Goal: Information Seeking & Learning: Find specific fact

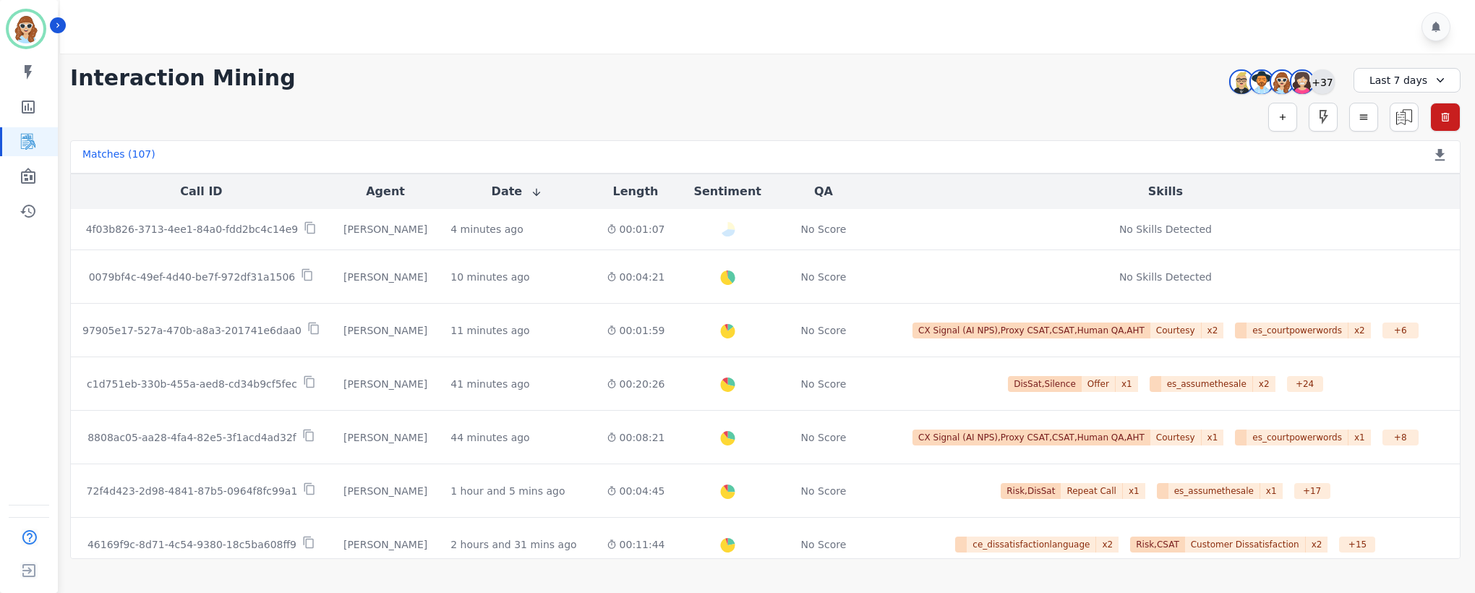
click at [1323, 77] on div "+37" at bounding box center [1322, 81] width 25 height 25
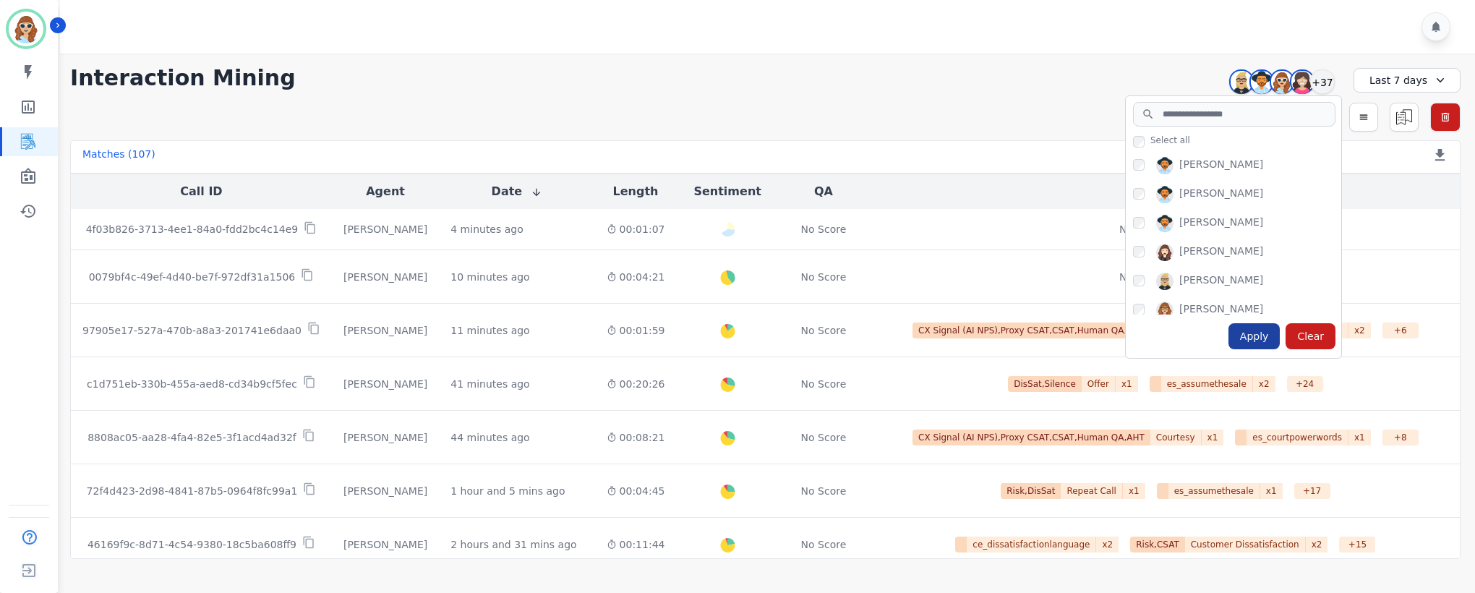
click at [1256, 336] on div "Apply" at bounding box center [1254, 336] width 52 height 26
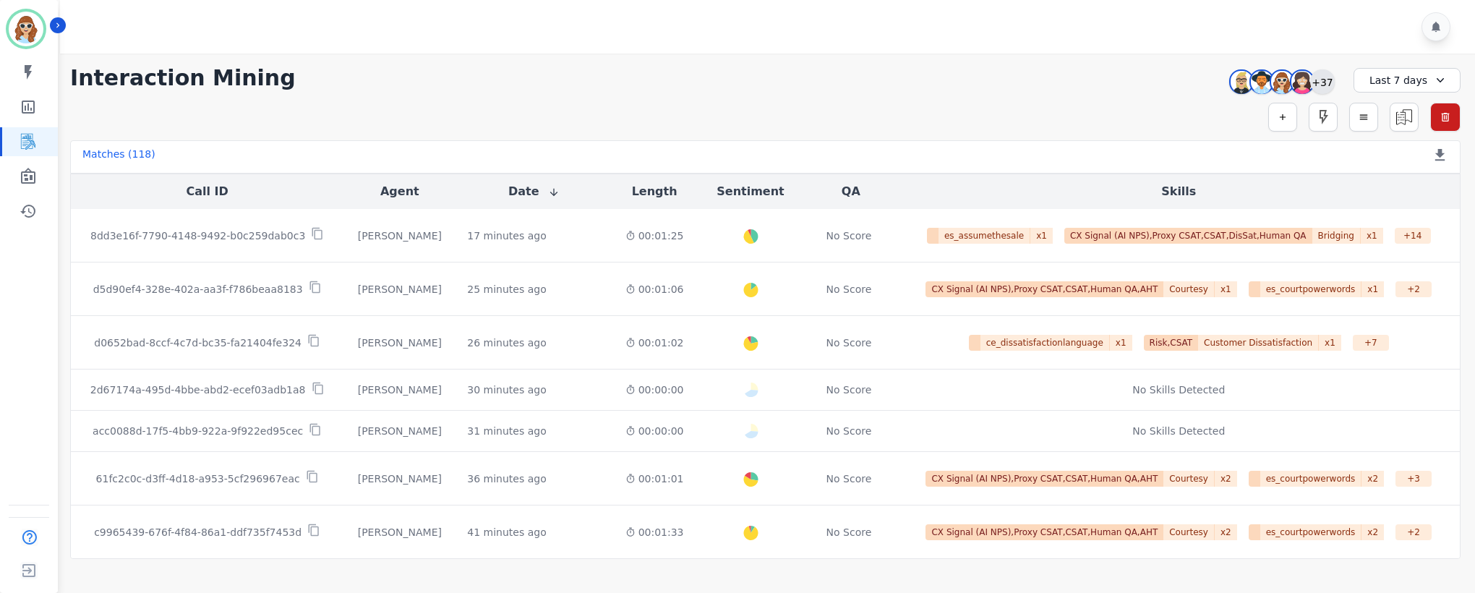
click at [1320, 82] on div "+37" at bounding box center [1322, 81] width 25 height 25
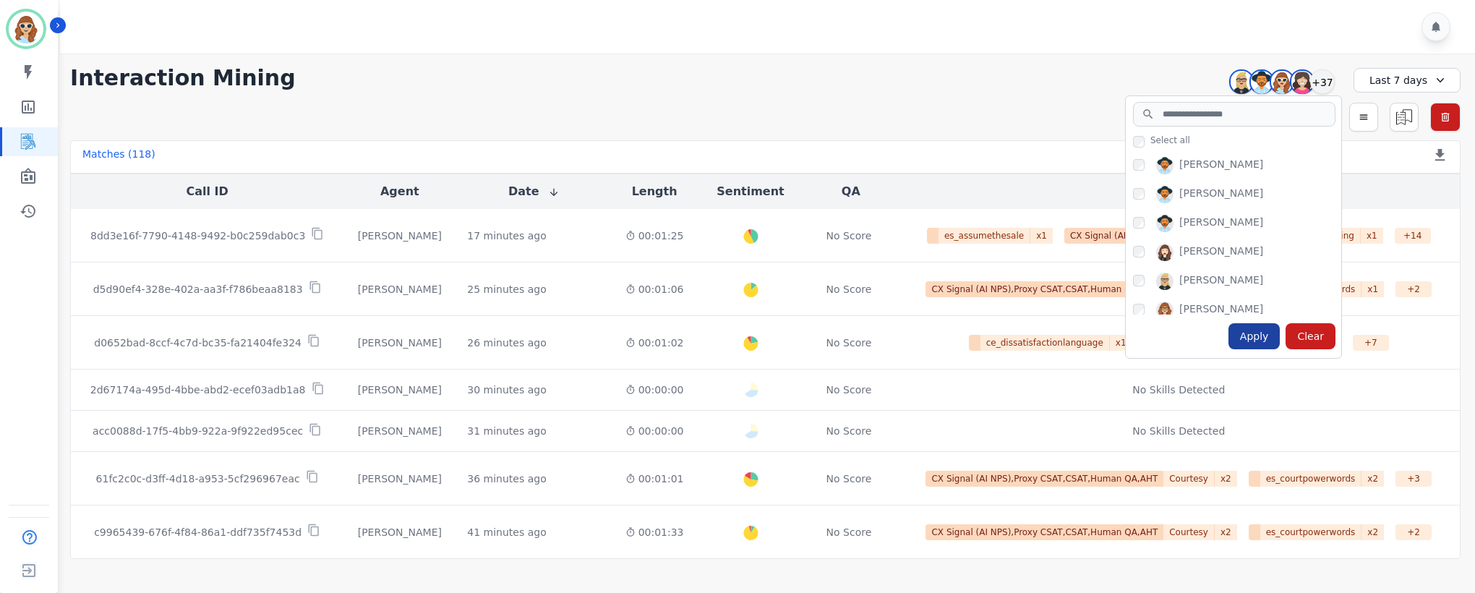
click at [1260, 339] on div "Apply" at bounding box center [1254, 336] width 52 height 26
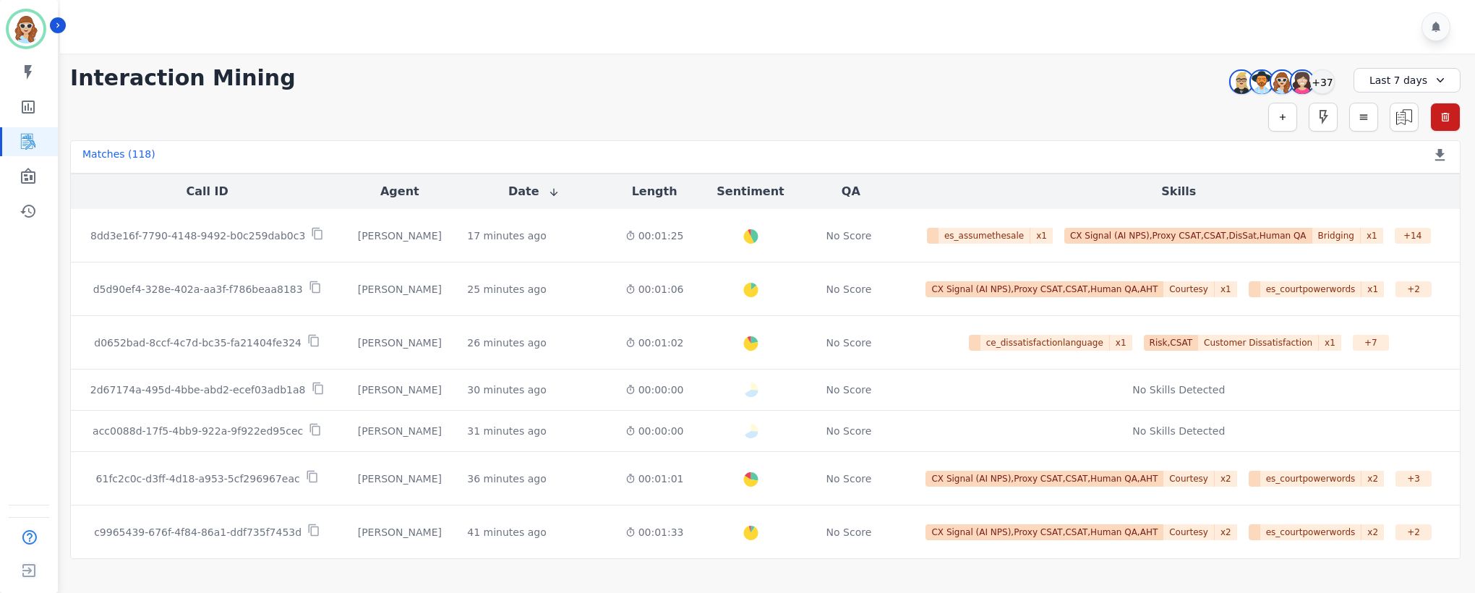
click at [1334, 74] on div "[PERSON_NAME] [PERSON_NAME] [PERSON_NAME] [PERSON_NAME] +37" at bounding box center [1280, 81] width 124 height 27
click at [1324, 87] on div "+37" at bounding box center [1322, 81] width 25 height 25
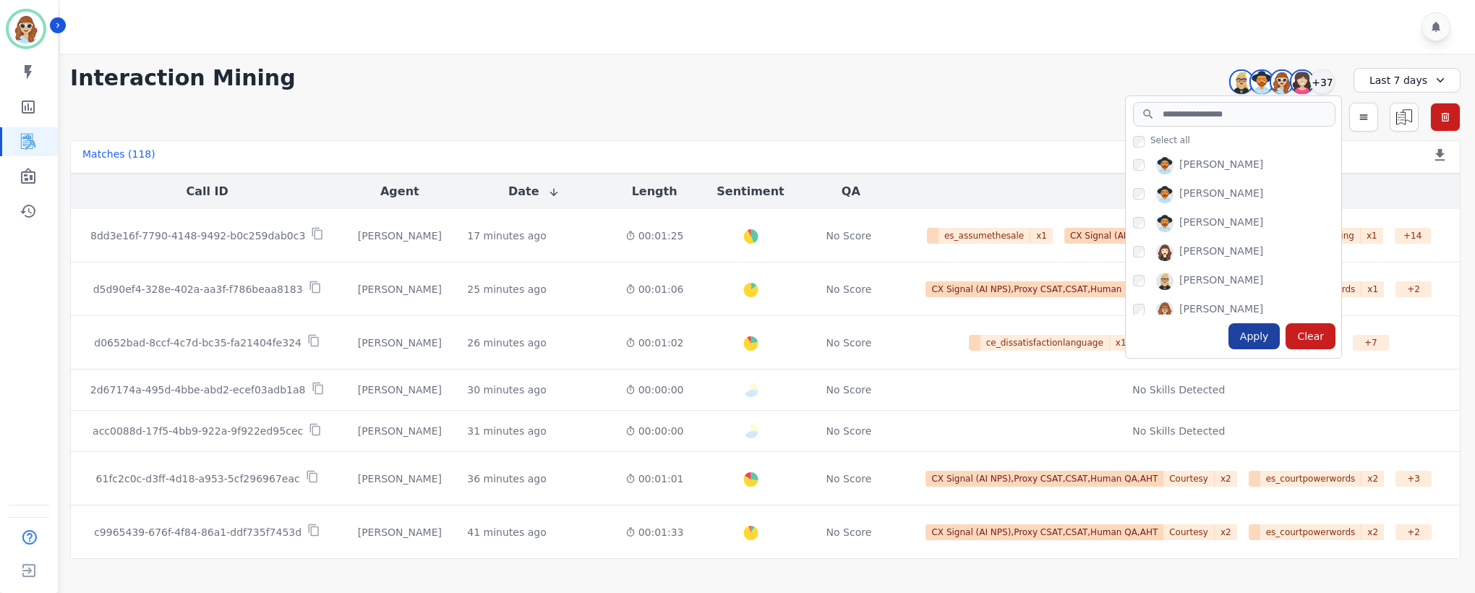
click at [1260, 341] on div "Apply" at bounding box center [1254, 336] width 52 height 26
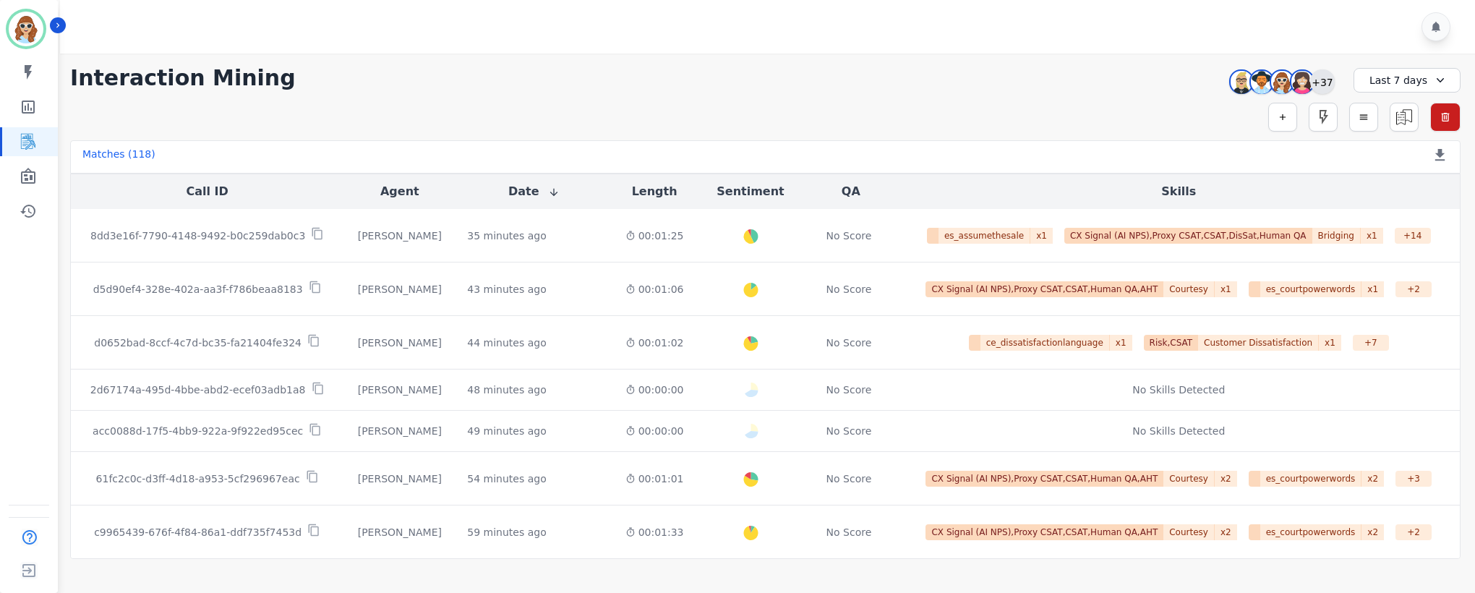
click at [1322, 79] on div "+37" at bounding box center [1322, 81] width 25 height 25
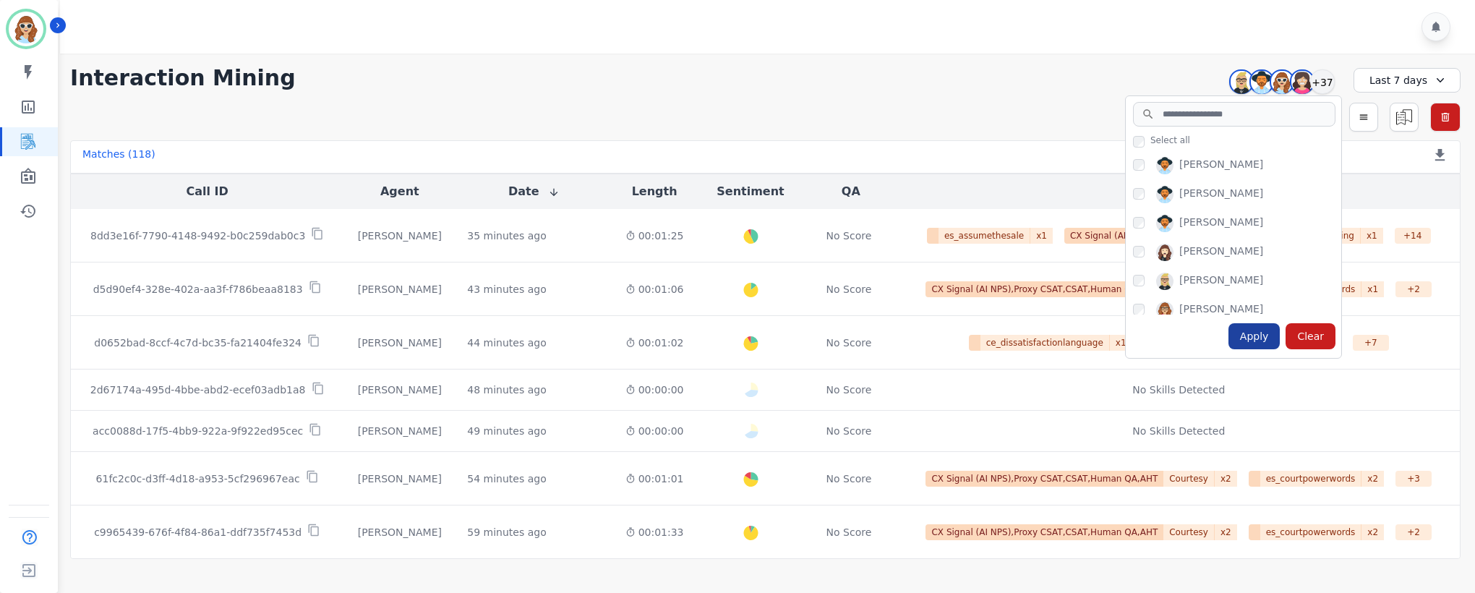
click at [1263, 338] on div "Apply" at bounding box center [1254, 336] width 52 height 26
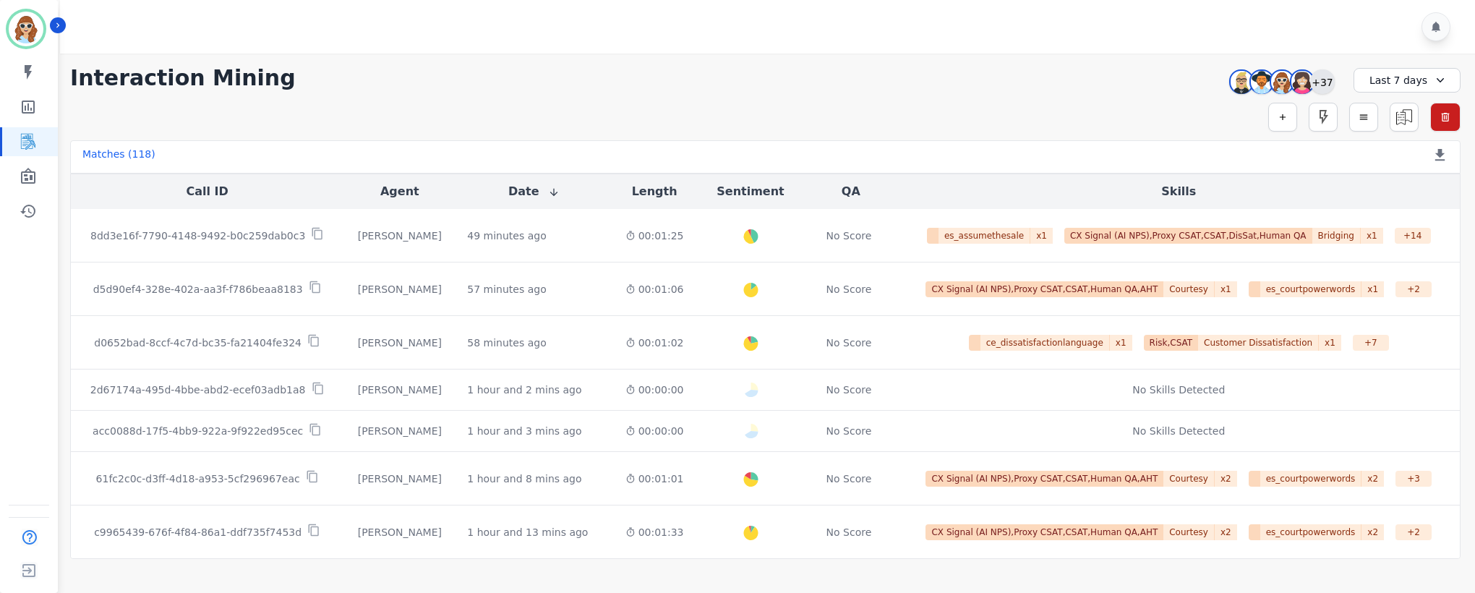
click at [1326, 79] on div "+37" at bounding box center [1322, 81] width 25 height 25
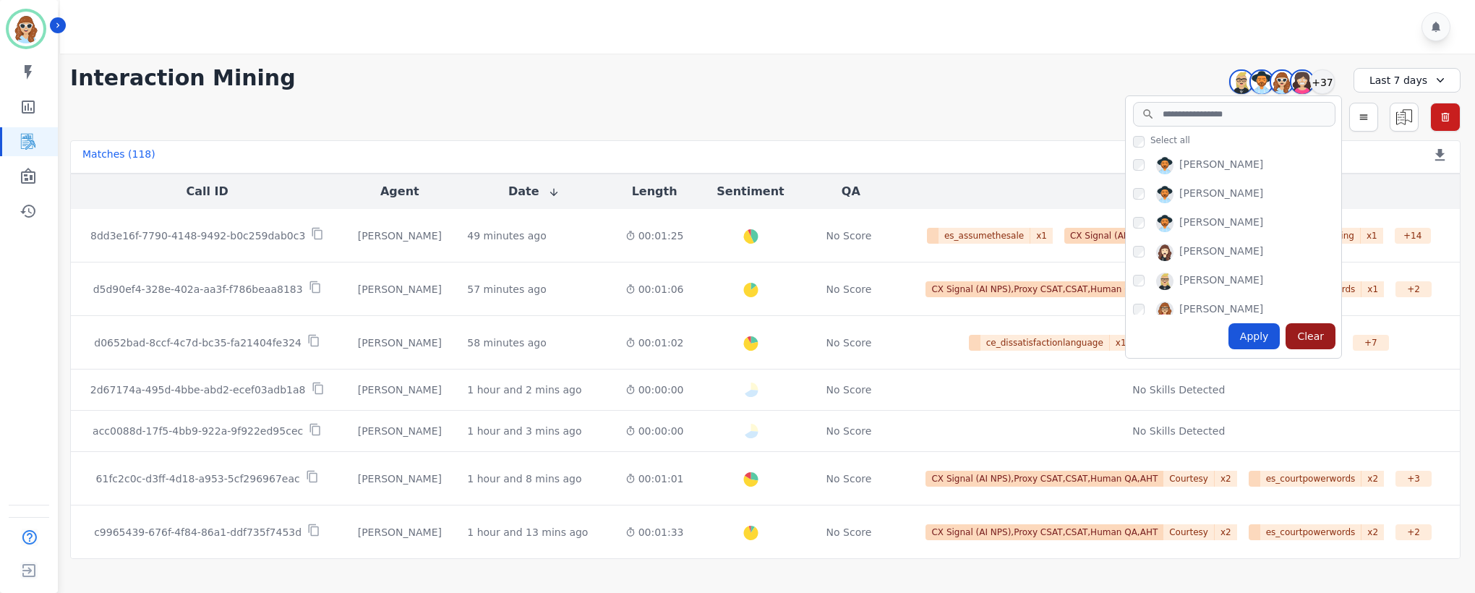
click at [1315, 336] on div "Clear" at bounding box center [1311, 336] width 50 height 26
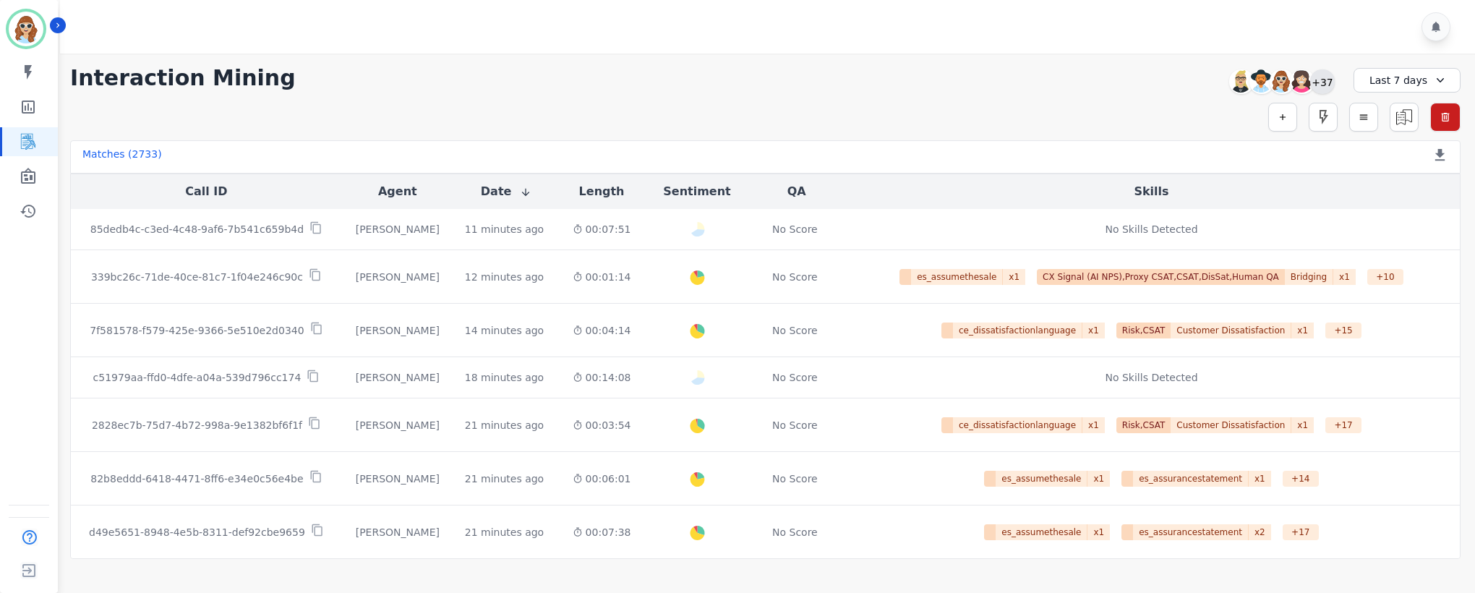
click at [1317, 85] on div "+37" at bounding box center [1322, 81] width 25 height 25
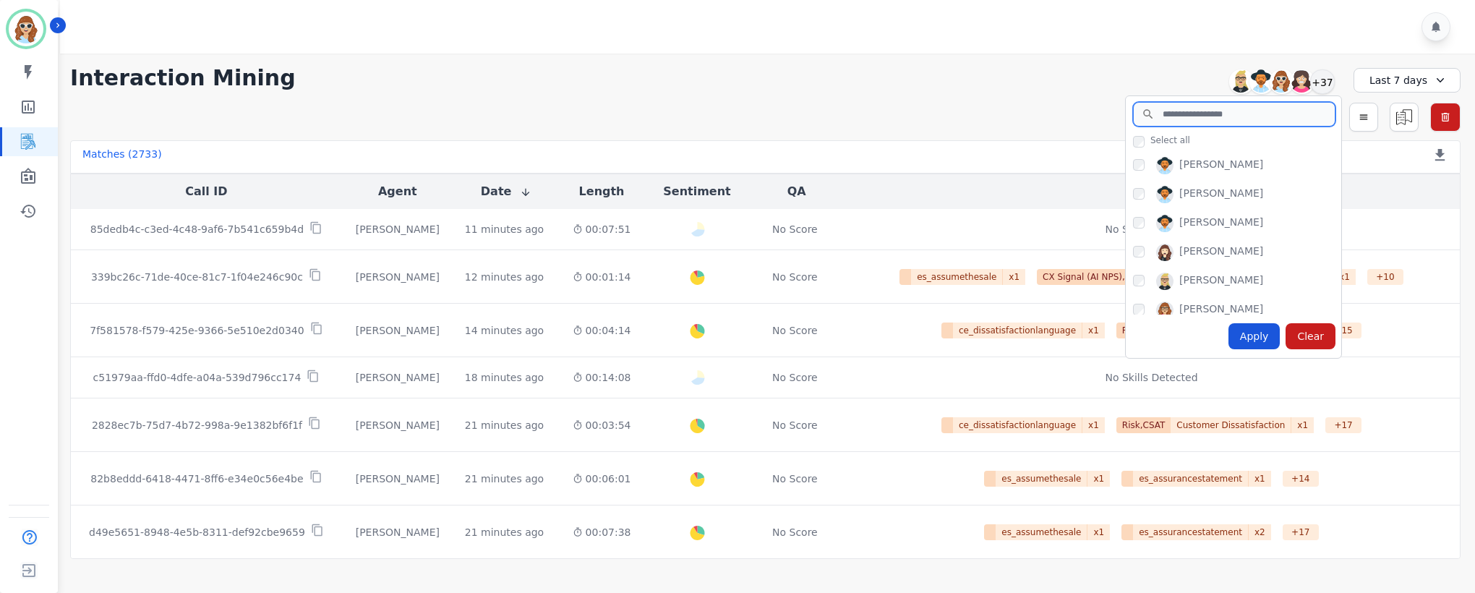
click at [1231, 122] on input "search" at bounding box center [1234, 114] width 202 height 25
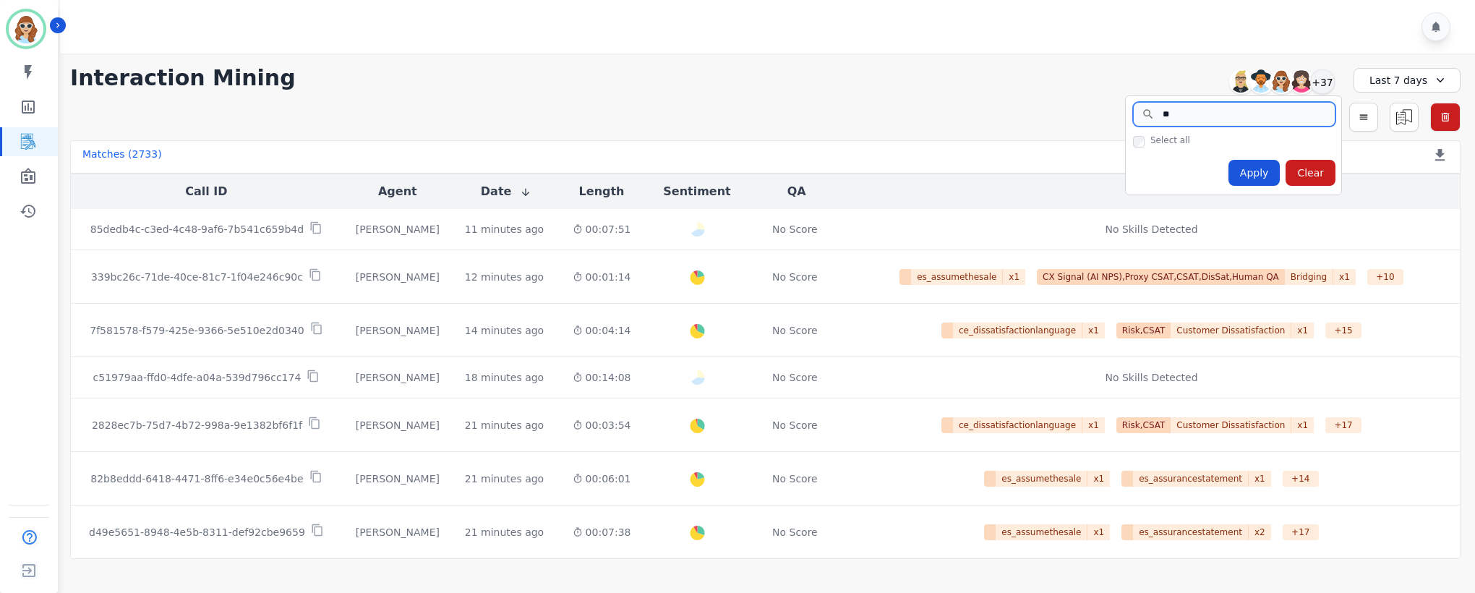
type input "*"
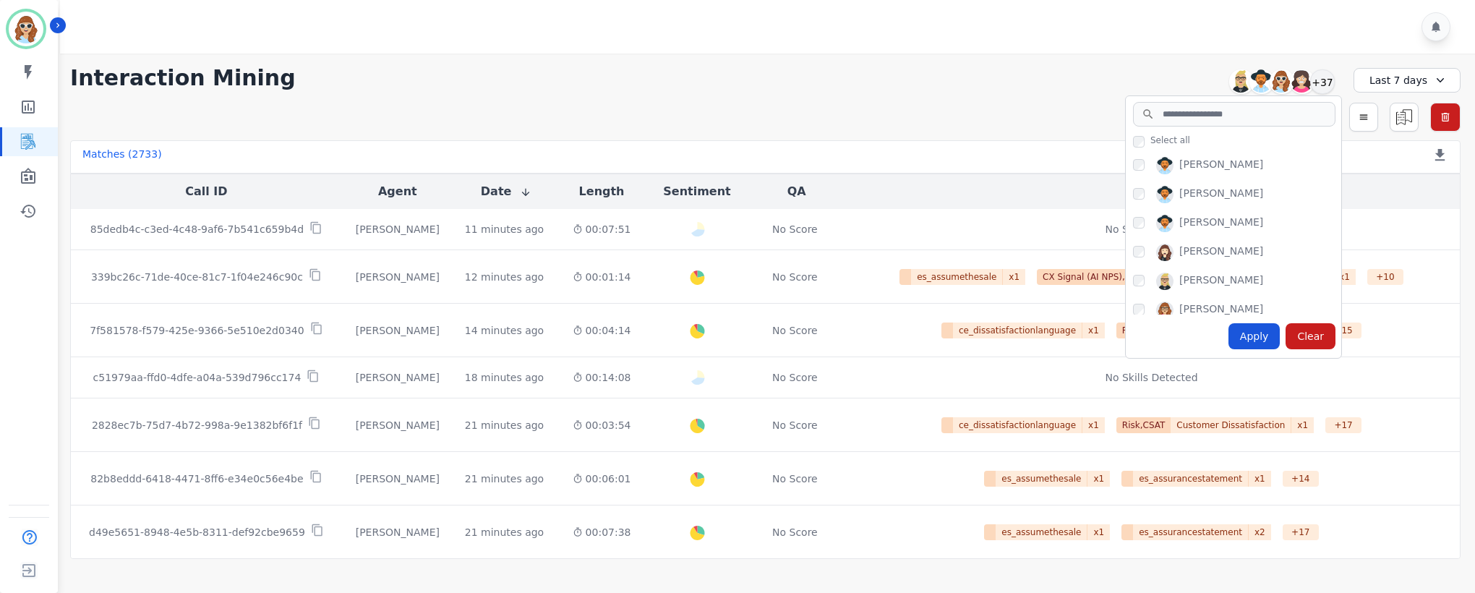
click at [912, 103] on div "Simple Search Metric Search Advanced Search Saved Rules Clear Filters" at bounding box center [765, 117] width 1390 height 29
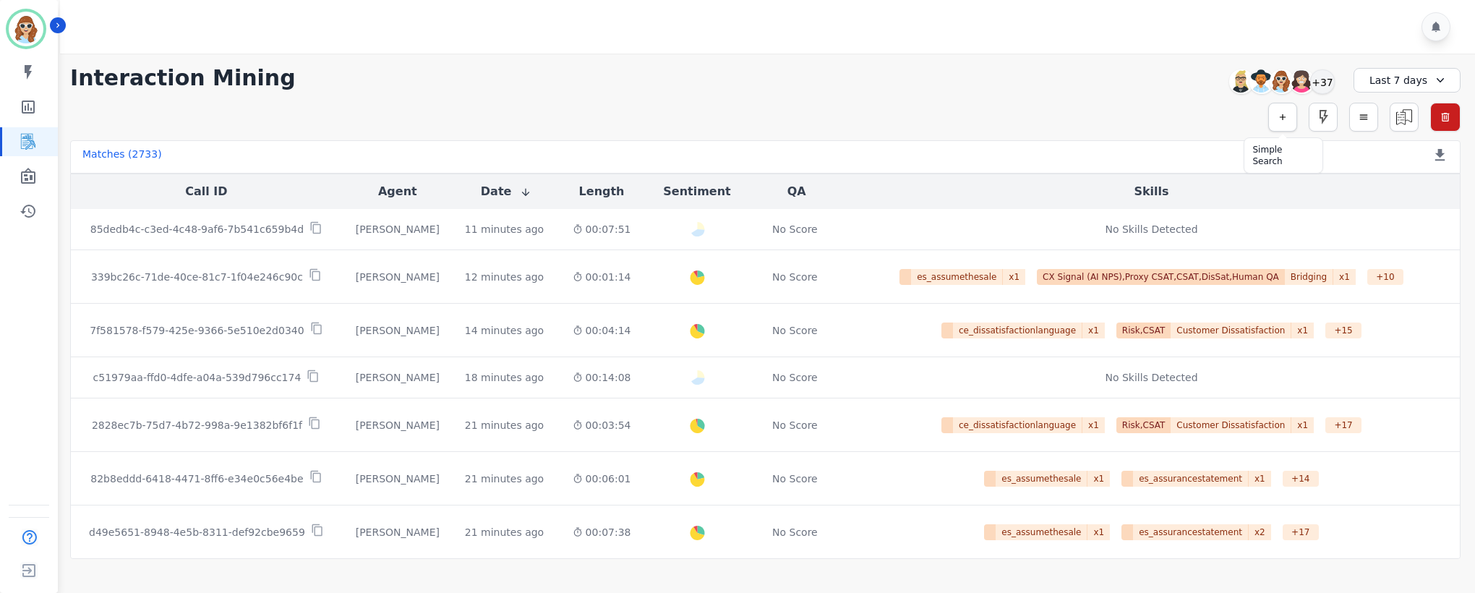
click at [1287, 121] on button "button" at bounding box center [1282, 117] width 29 height 29
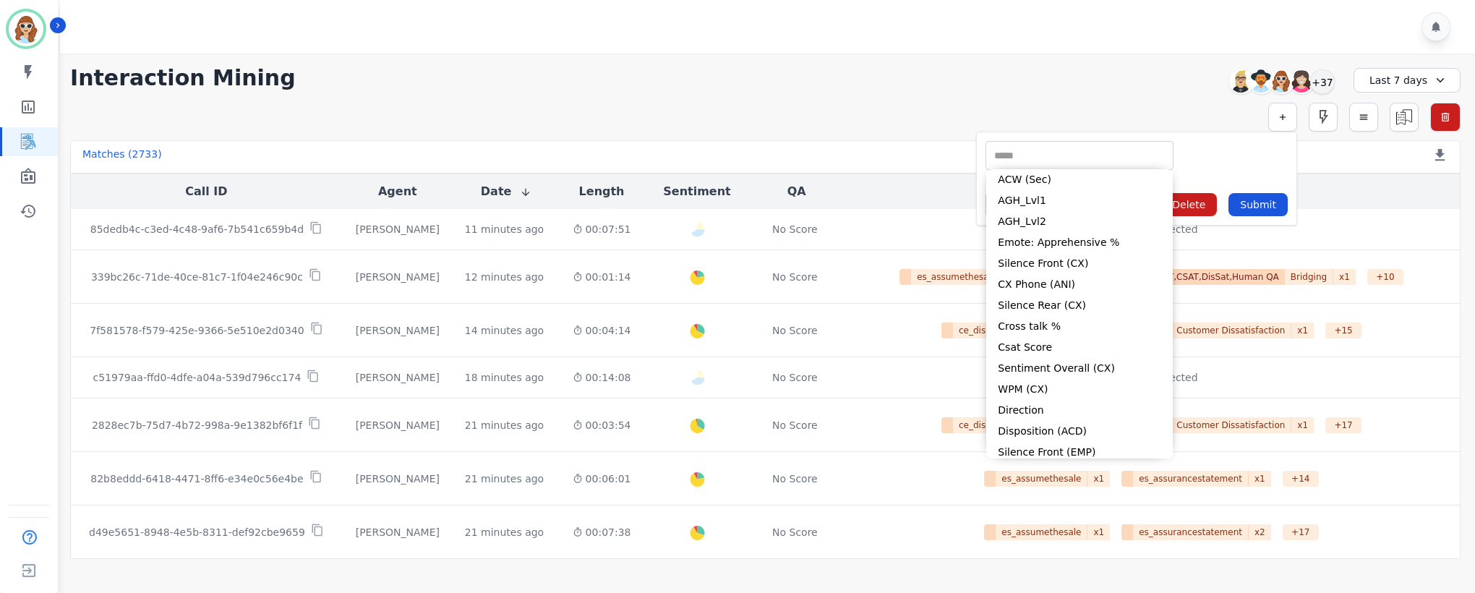
click at [1082, 152] on input "selected options" at bounding box center [1079, 155] width 181 height 15
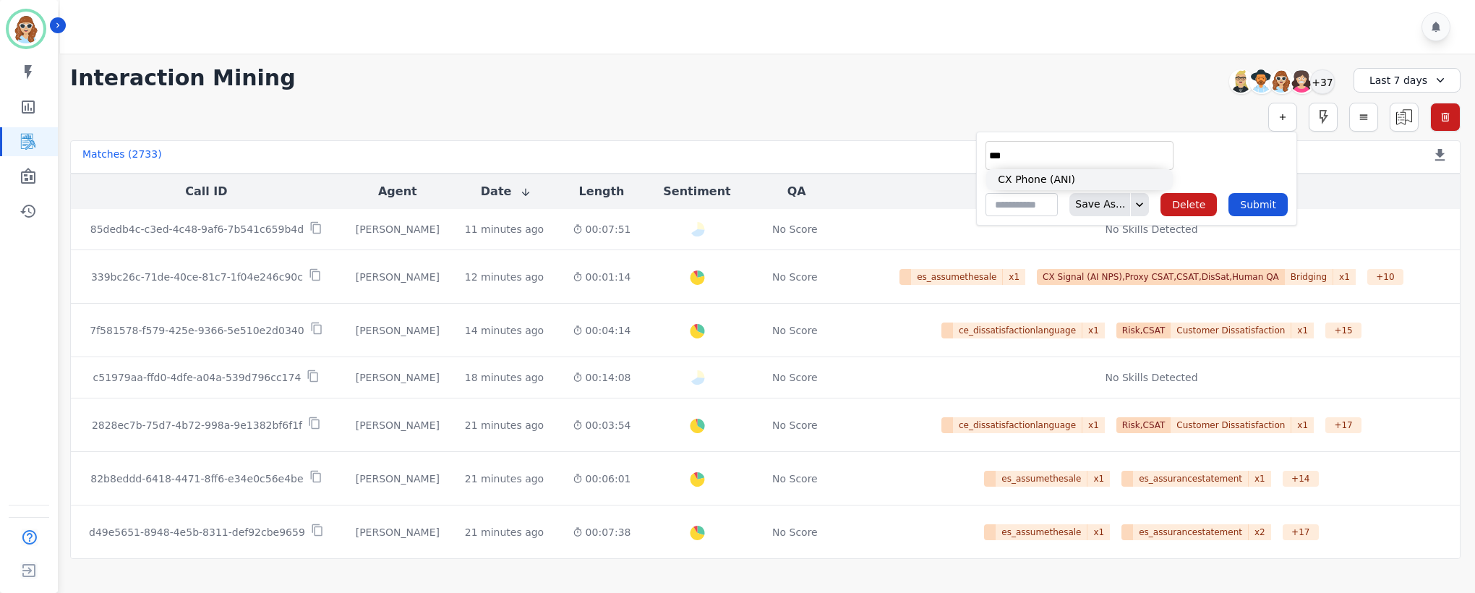
type input "***"
click at [1051, 184] on li "CX Phone (ANI)" at bounding box center [1079, 179] width 187 height 21
type input "**********"
click at [1202, 158] on input "selected options" at bounding box center [1233, 155] width 101 height 15
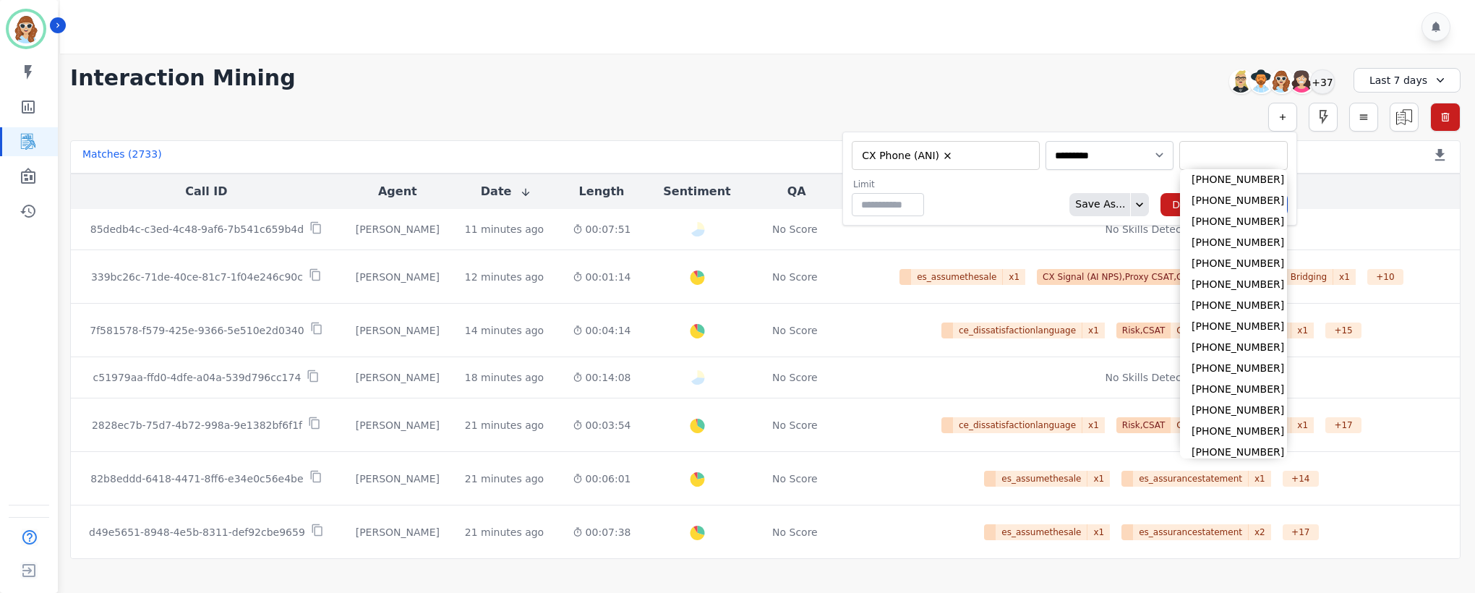
paste input "**********"
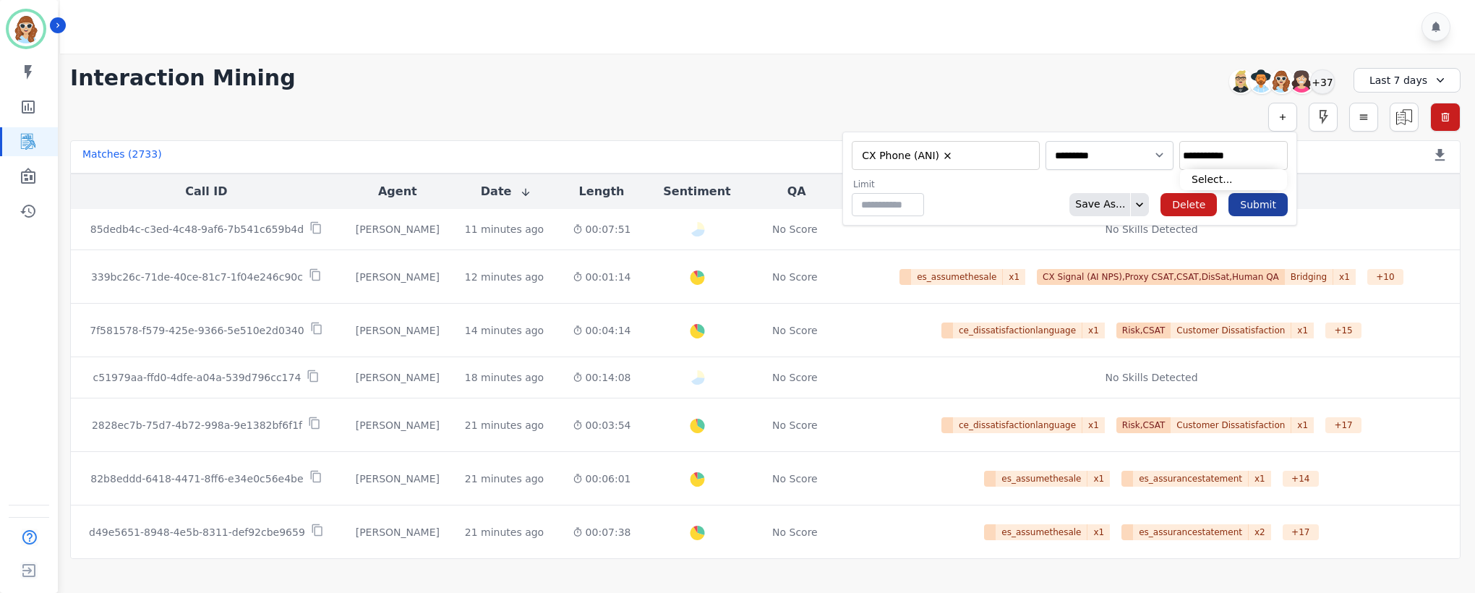
type input "**********"
click at [1273, 205] on button "Submit" at bounding box center [1257, 204] width 59 height 23
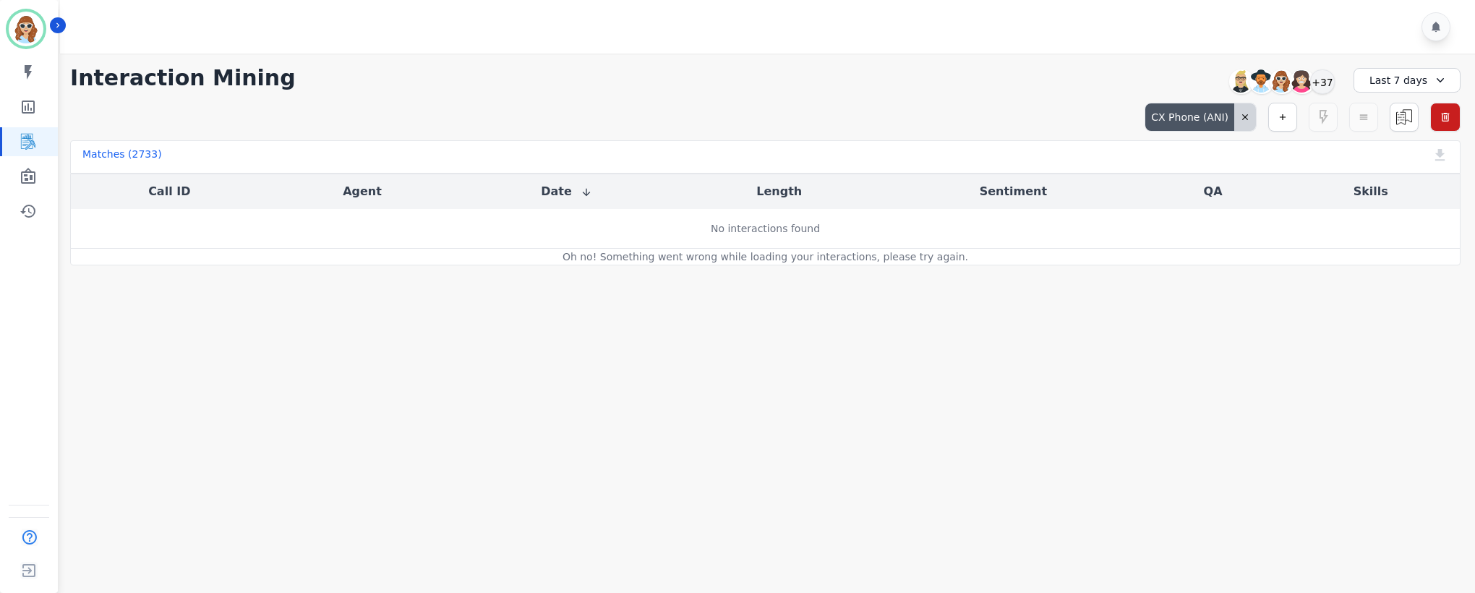
click at [1240, 111] on button at bounding box center [1245, 116] width 10 height 27
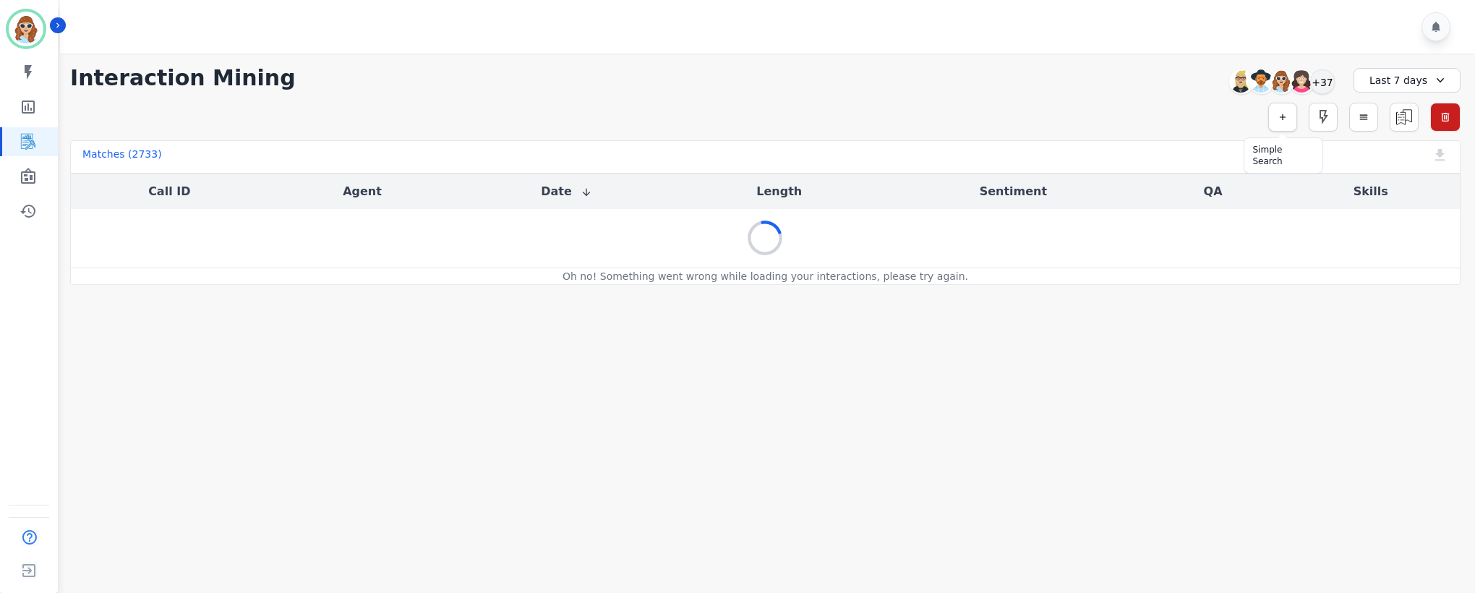
click at [1288, 115] on button "button" at bounding box center [1282, 117] width 29 height 29
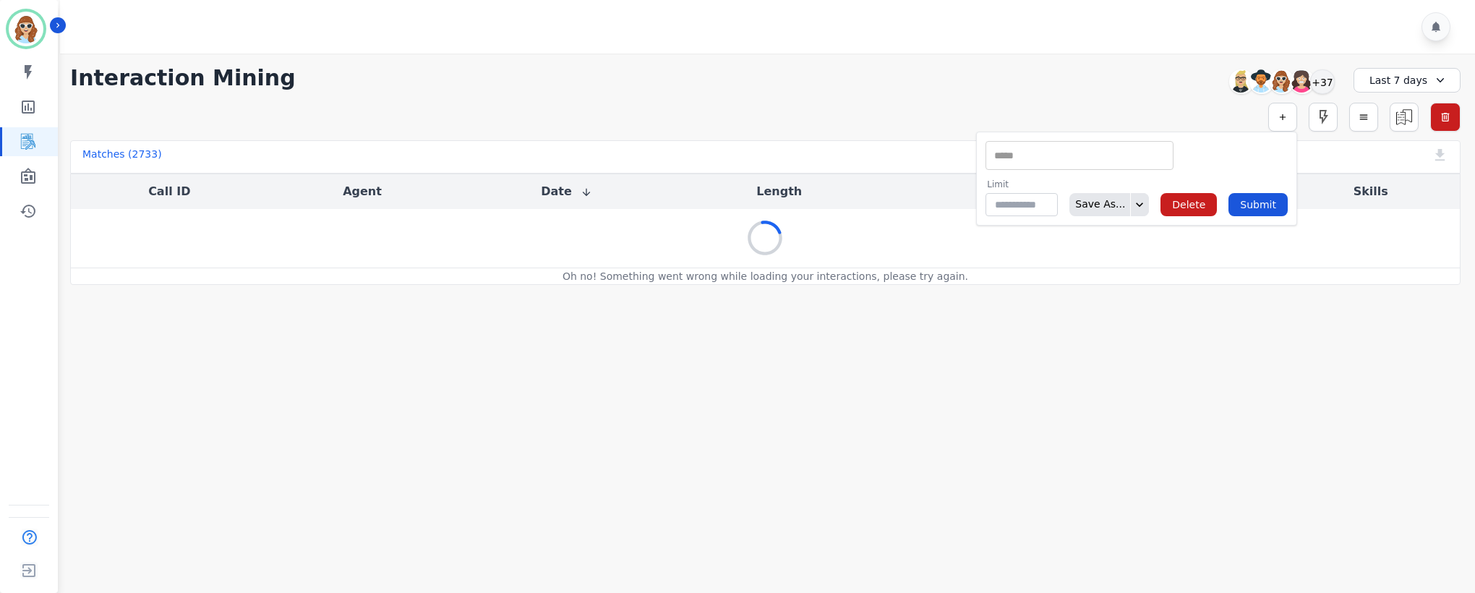
click at [1109, 146] on div "** ACW (Sec) AGH_Lvl1 AGH_Lvl2 Emote: Apprehensive % Silence Front (CX) CX Phon…" at bounding box center [1080, 155] width 188 height 29
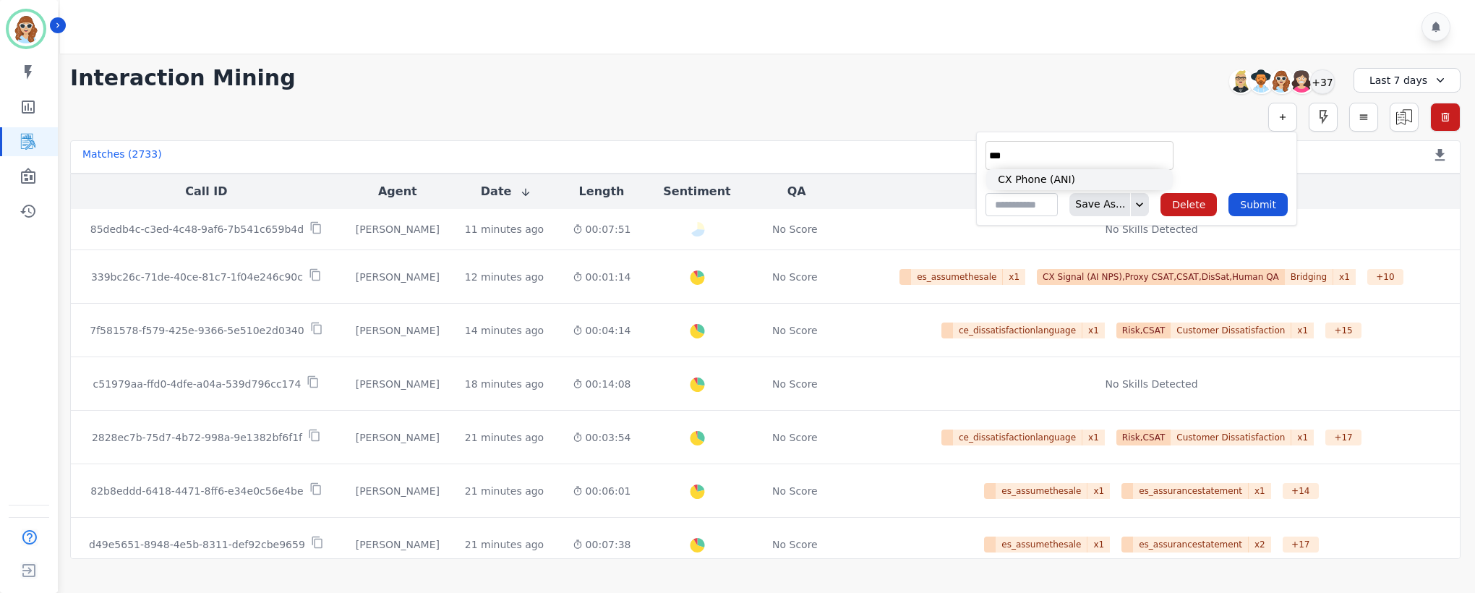
type input "***"
click at [1067, 183] on li "CX Phone (ANI)" at bounding box center [1079, 179] width 187 height 21
type input "**********"
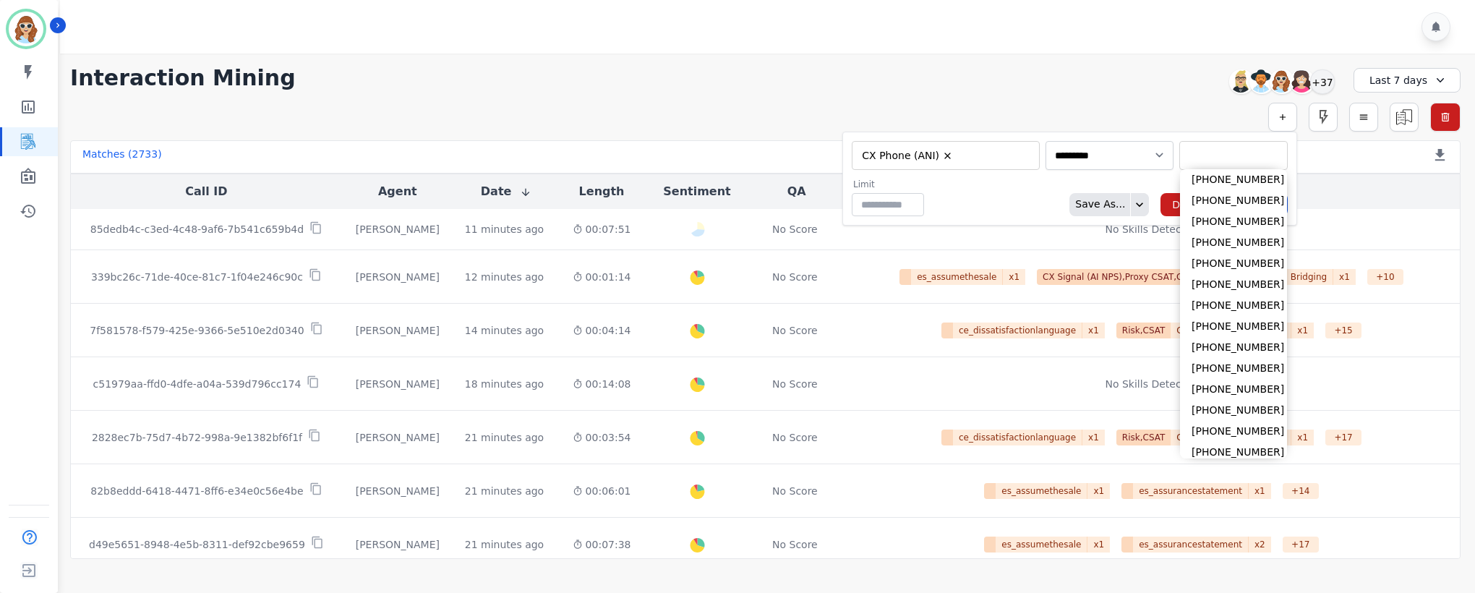
click at [1239, 157] on input "selected options" at bounding box center [1233, 155] width 101 height 15
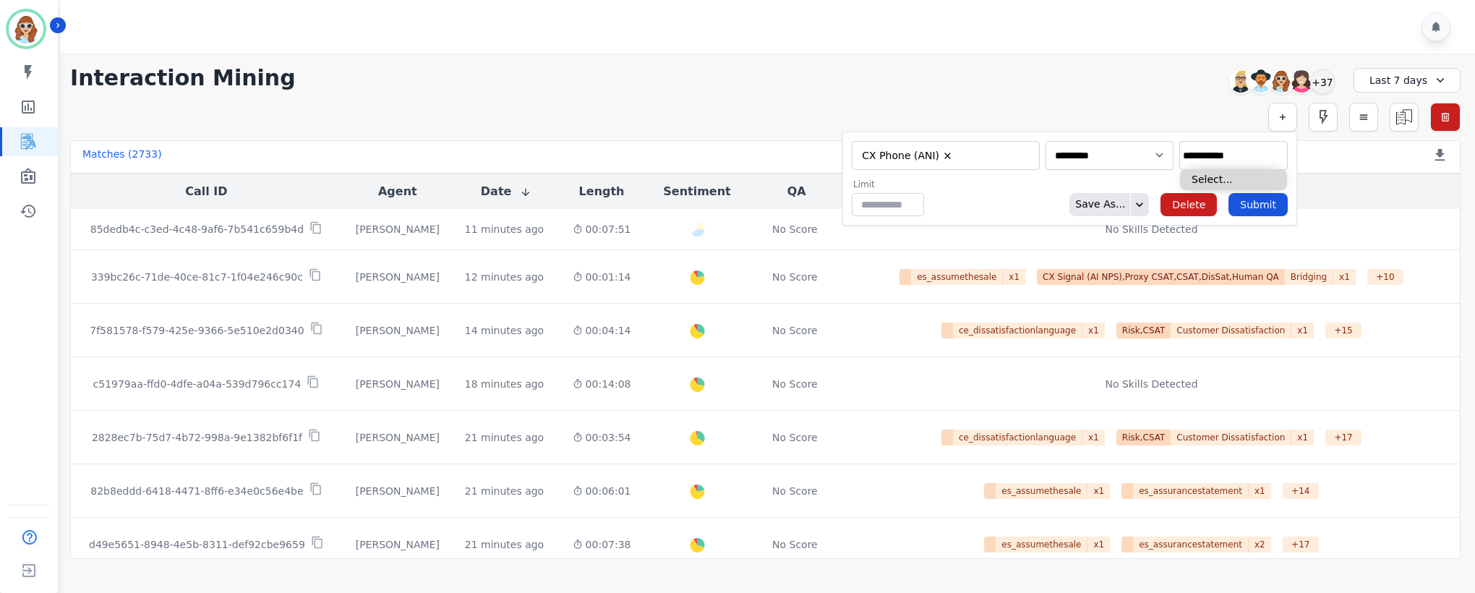
type input "**********"
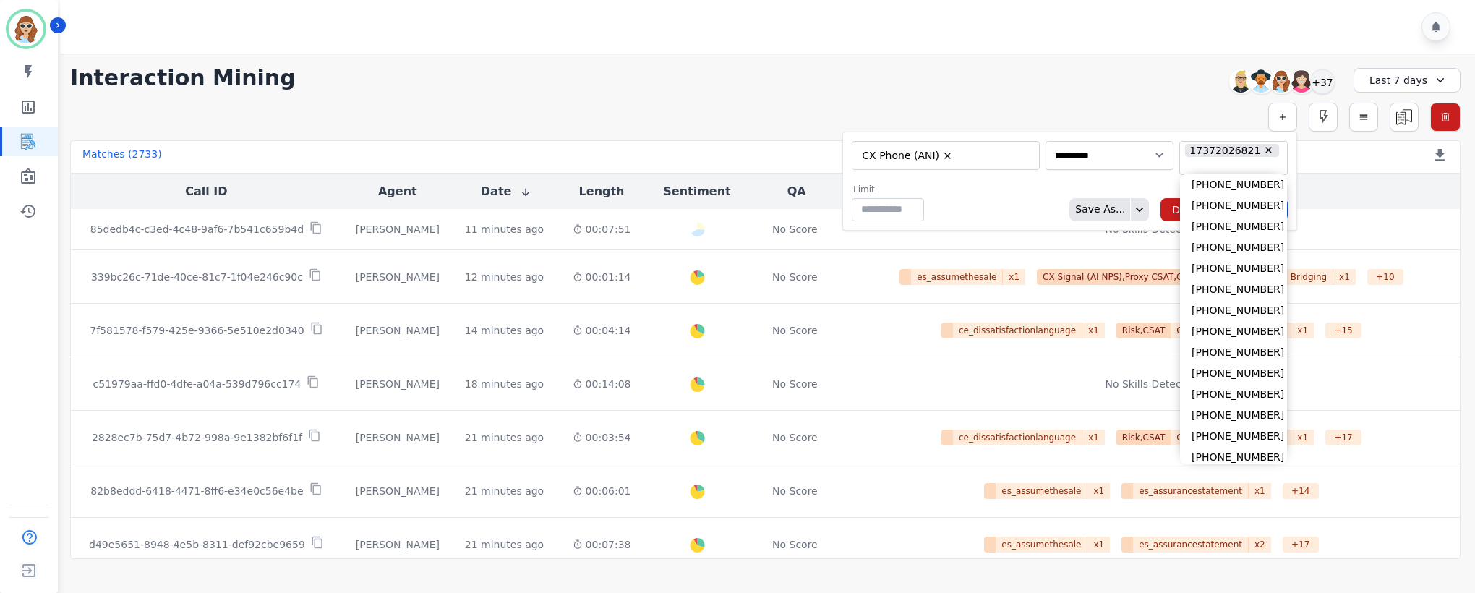
click at [983, 191] on div "Limit ** Save As... Delete Submit" at bounding box center [1070, 203] width 436 height 38
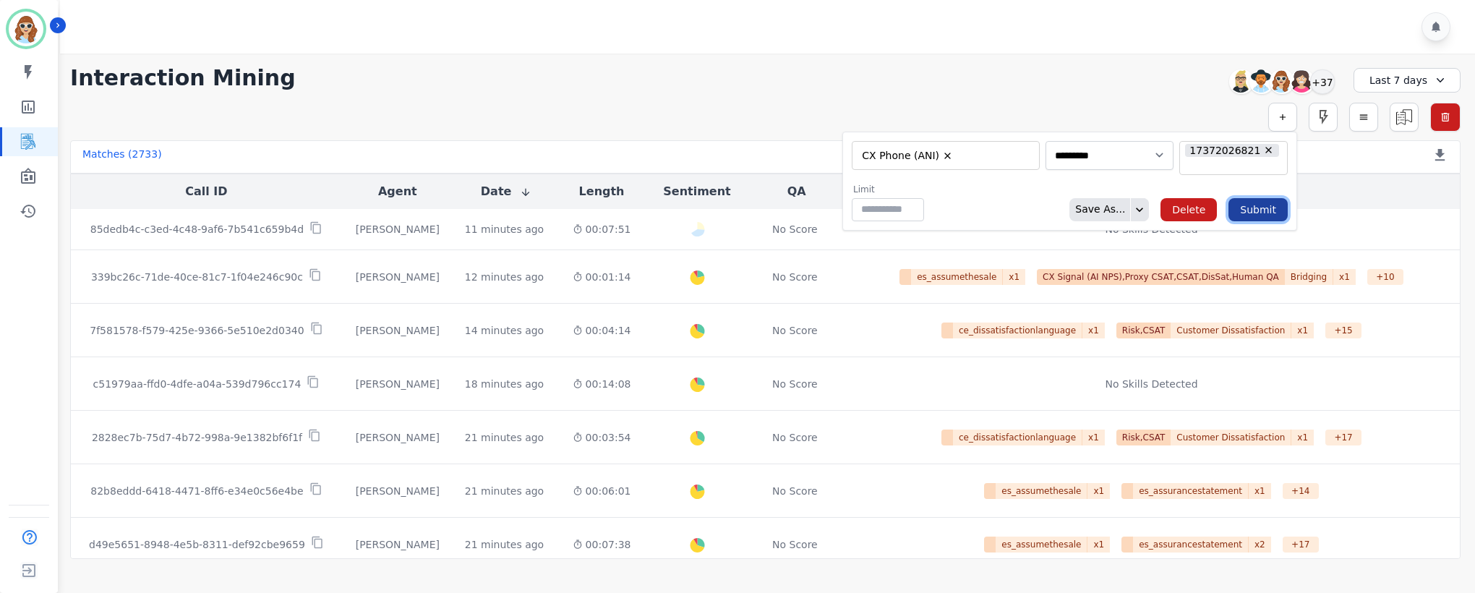
click at [1248, 202] on button "Submit" at bounding box center [1257, 209] width 59 height 23
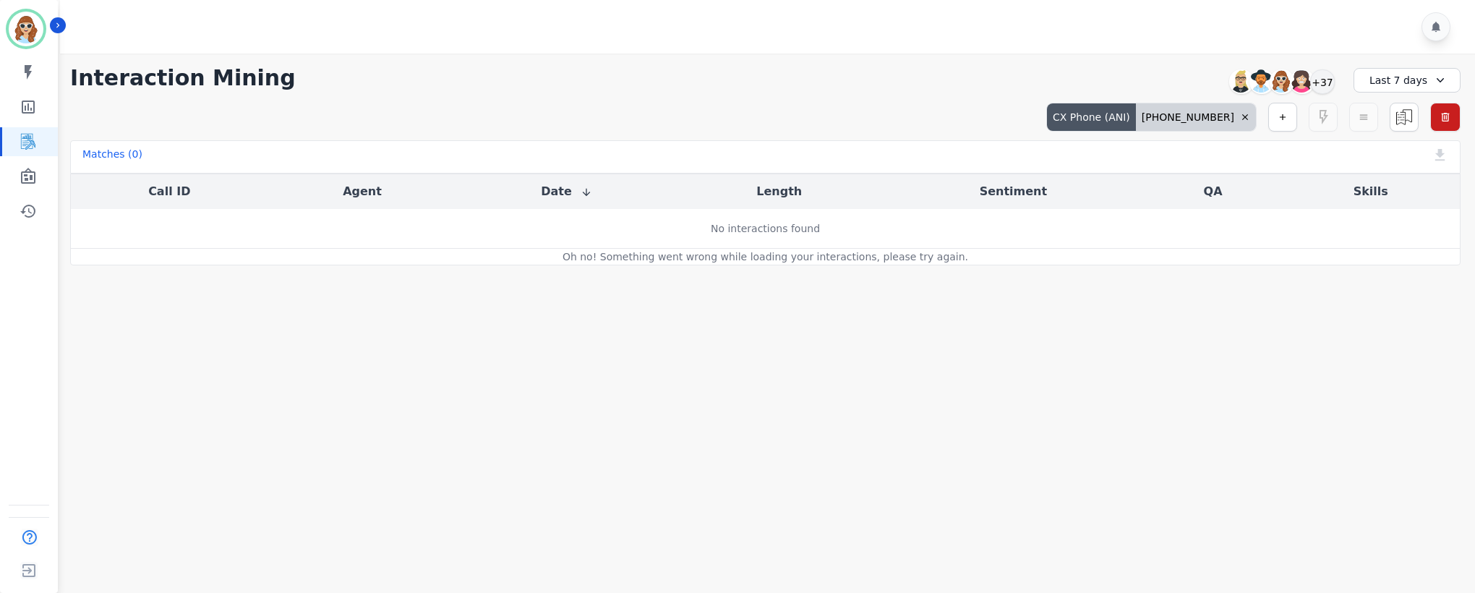
click at [1453, 74] on div "Last 7 days" at bounding box center [1407, 80] width 107 height 25
click at [1425, 184] on li "Last 14 days" at bounding box center [1416, 183] width 72 height 14
click at [1436, 77] on icon at bounding box center [1443, 80] width 14 height 14
click at [1425, 211] on li "Last 90 days" at bounding box center [1416, 217] width 72 height 14
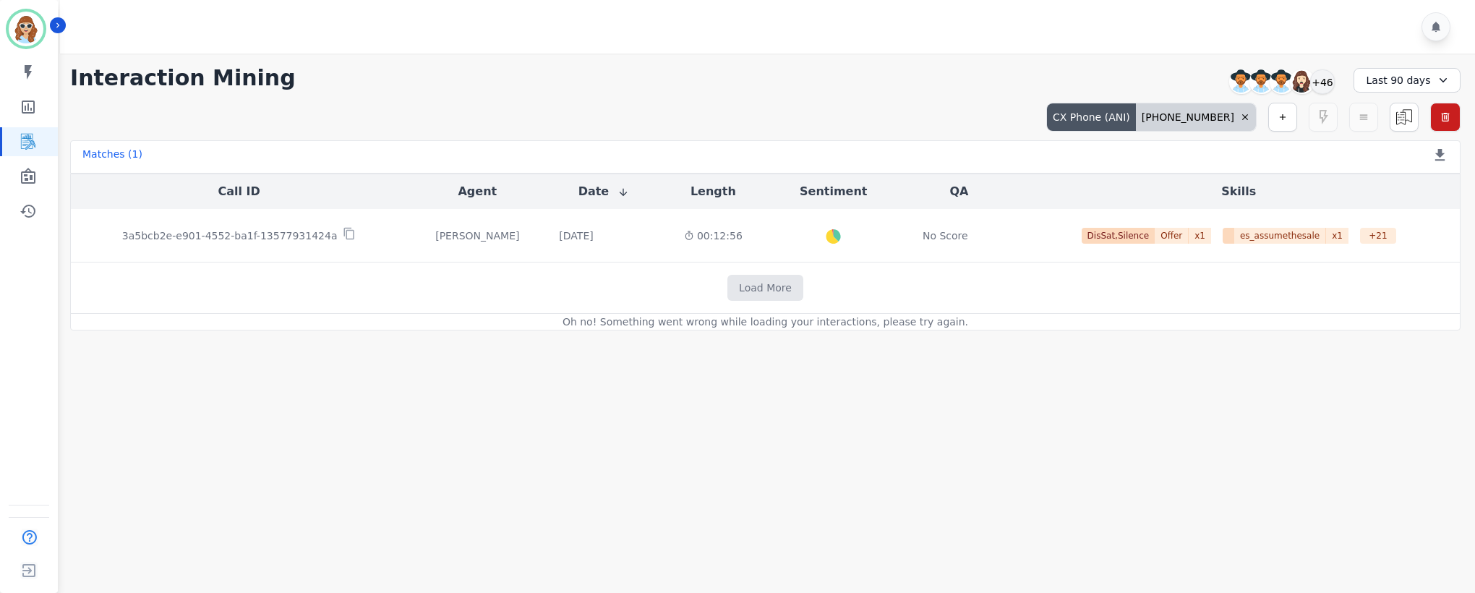
click at [1245, 116] on icon at bounding box center [1245, 117] width 10 height 10
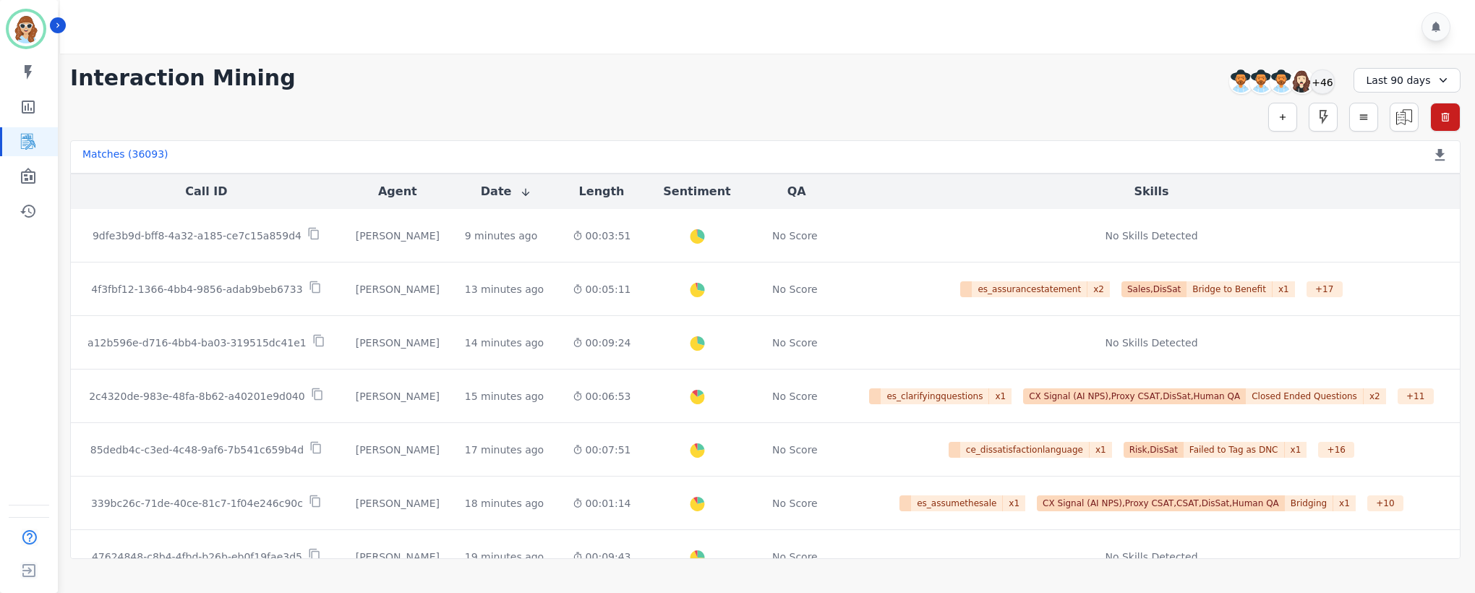
click at [1414, 85] on div "Last 90 days" at bounding box center [1407, 80] width 107 height 25
click at [1415, 128] on li "[DATE]" at bounding box center [1416, 131] width 72 height 14
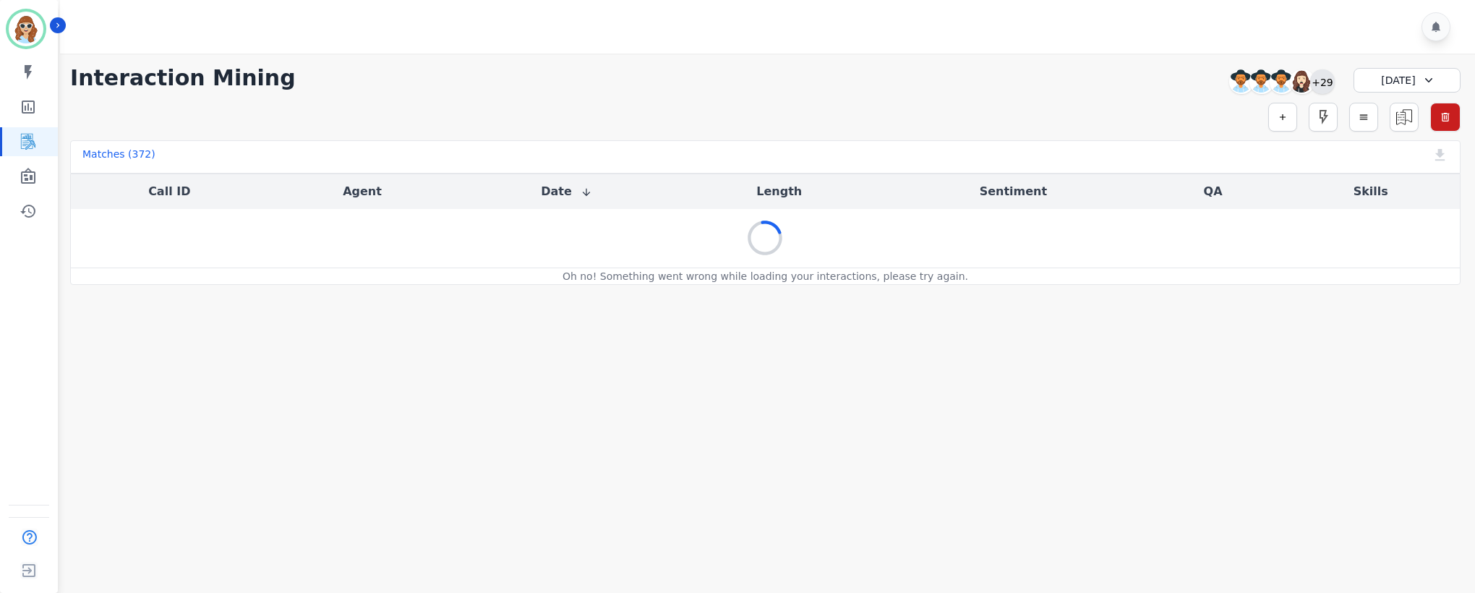
click at [1328, 79] on div "+29" at bounding box center [1322, 81] width 25 height 25
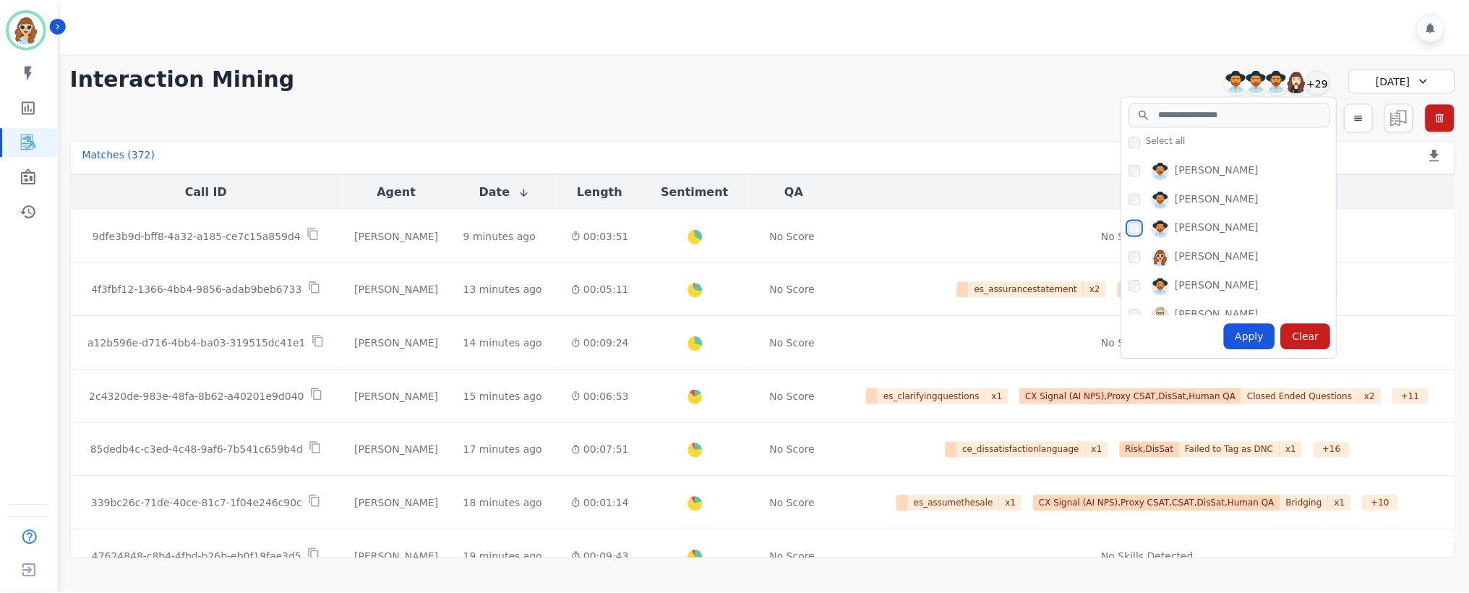
scroll to position [682, 0]
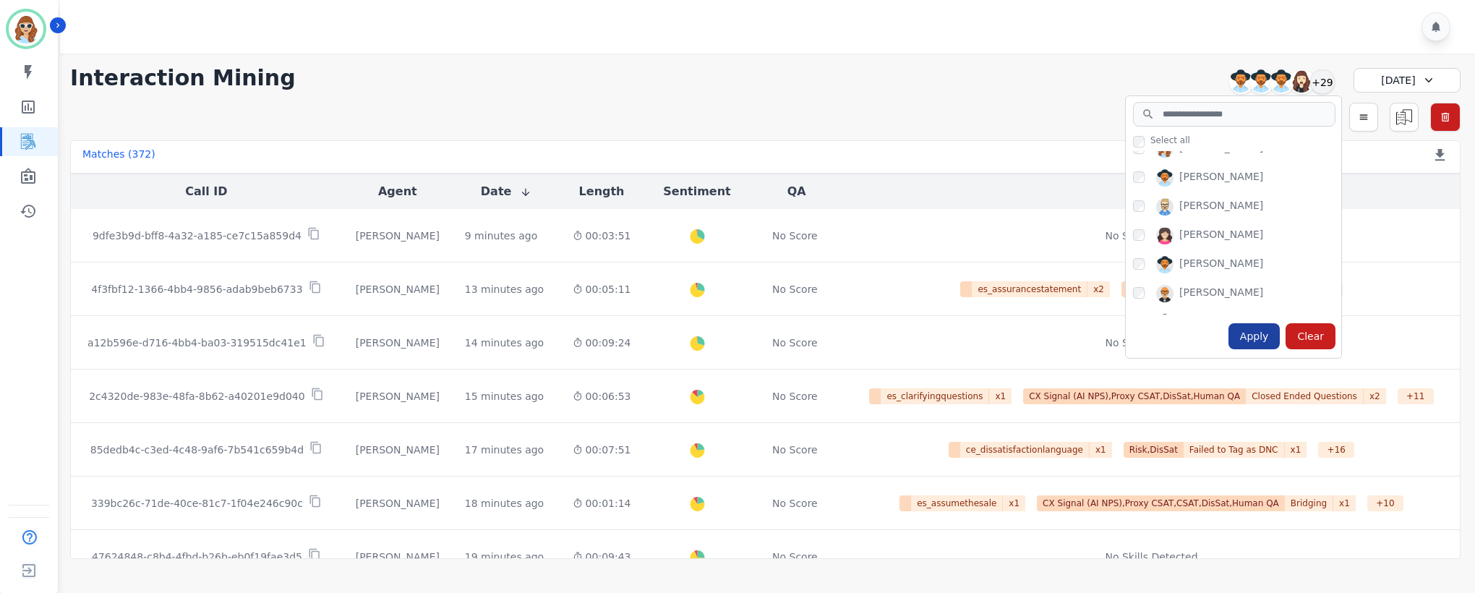
click at [1243, 339] on div "Apply" at bounding box center [1254, 336] width 52 height 26
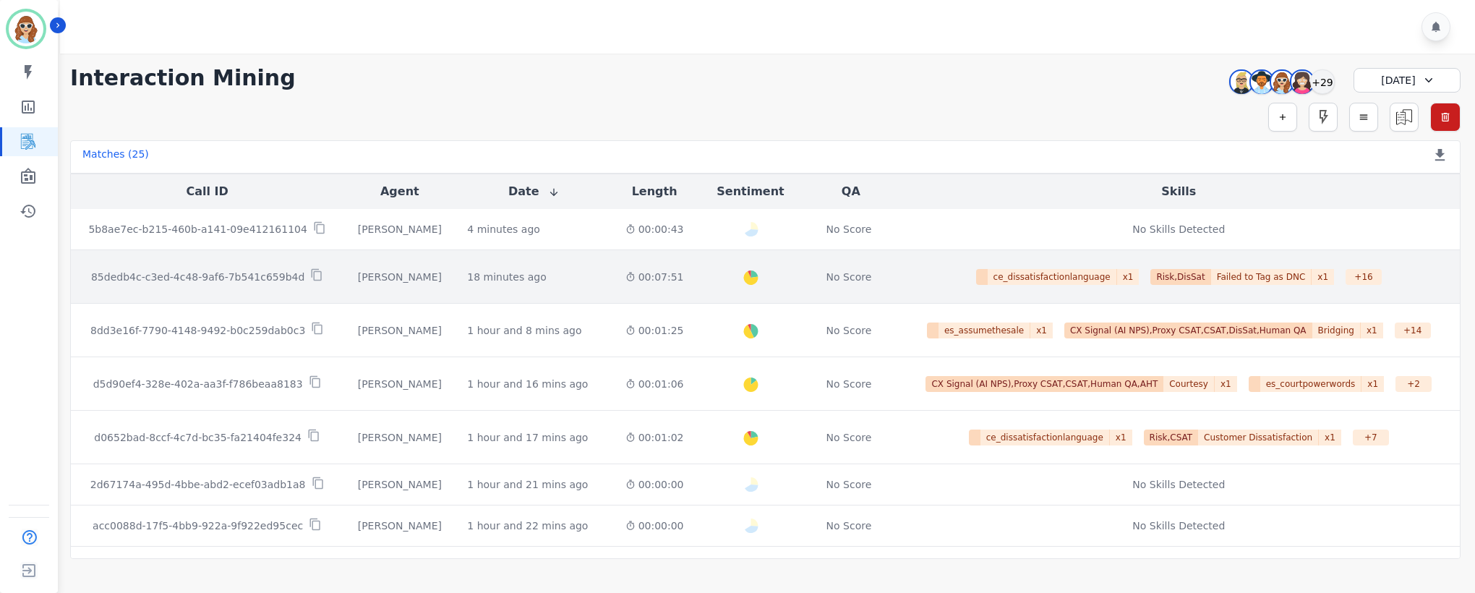
click at [255, 276] on p "85dedb4c-c3ed-4c48-9af6-7b541c659b4d" at bounding box center [197, 277] width 213 height 14
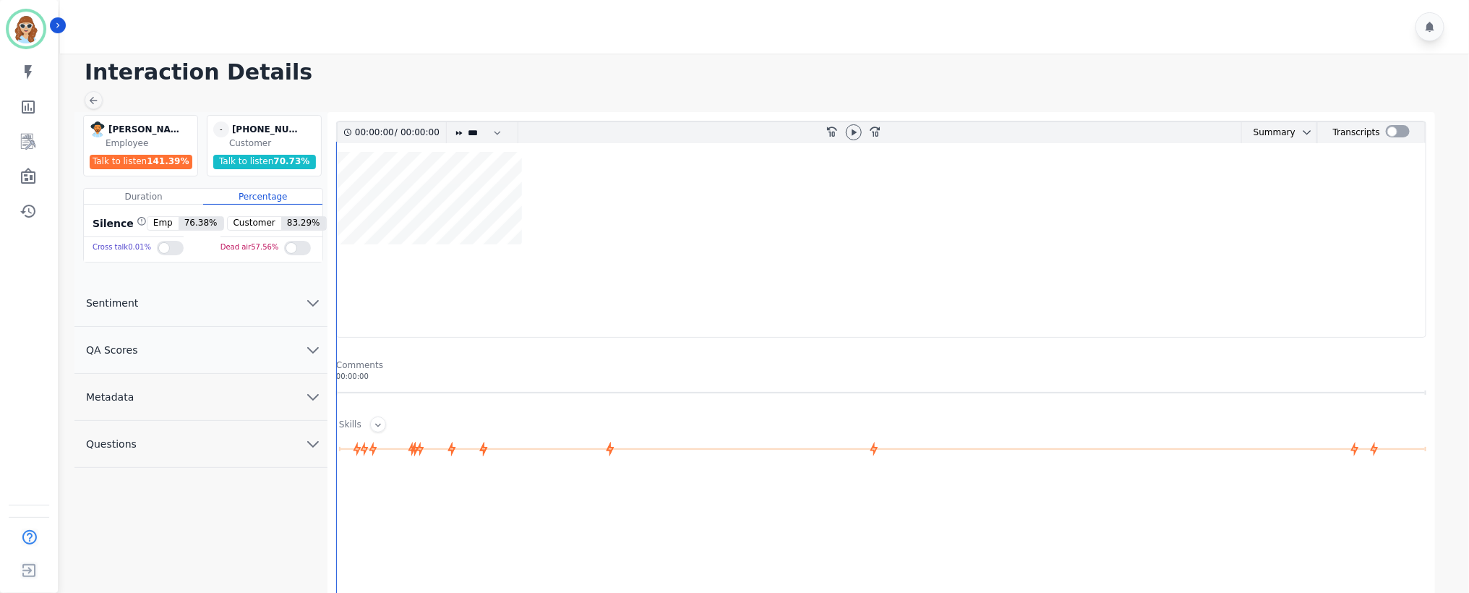
click at [319, 395] on icon "chevron down" at bounding box center [312, 396] width 17 height 17
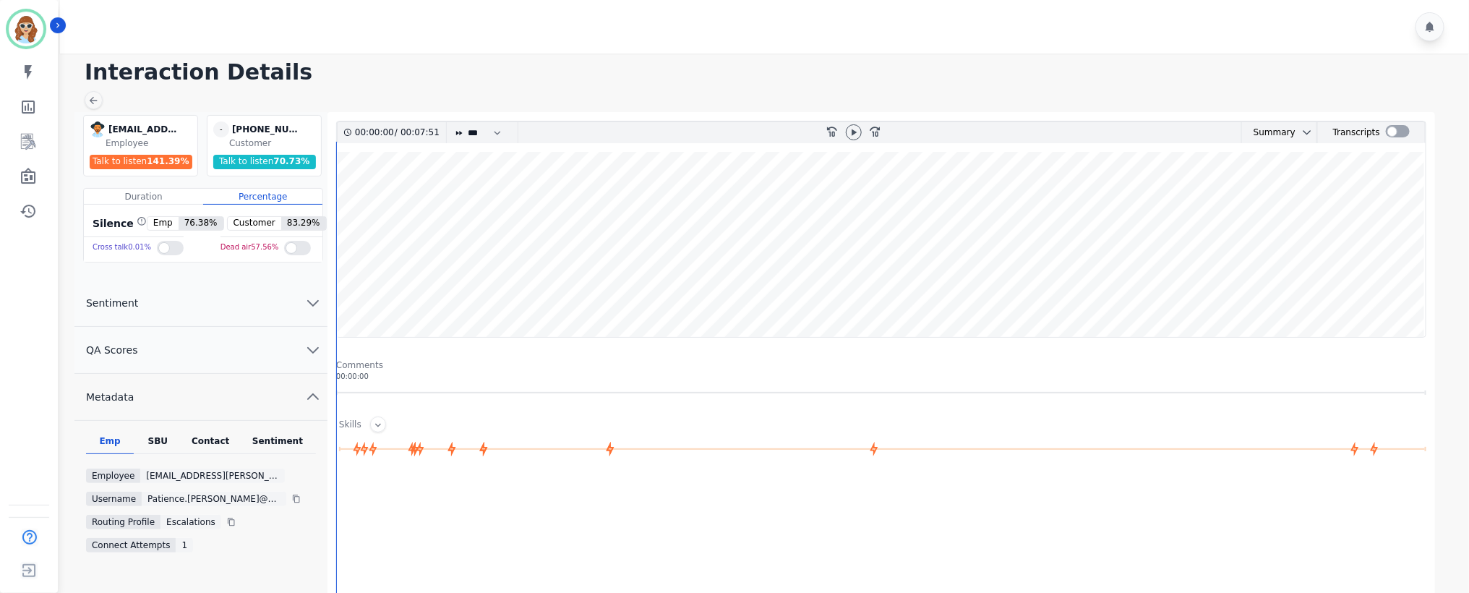
click at [153, 445] on div "SBU" at bounding box center [158, 444] width 48 height 19
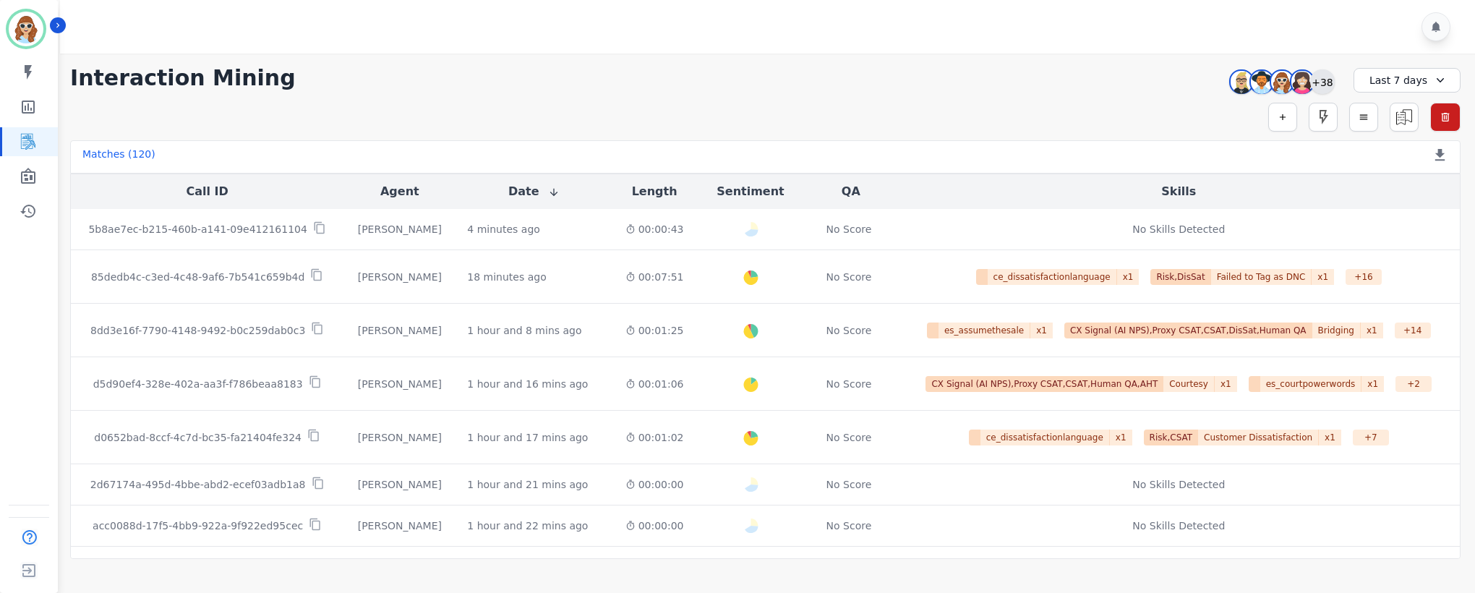
click at [1328, 76] on div "+38" at bounding box center [1322, 81] width 25 height 25
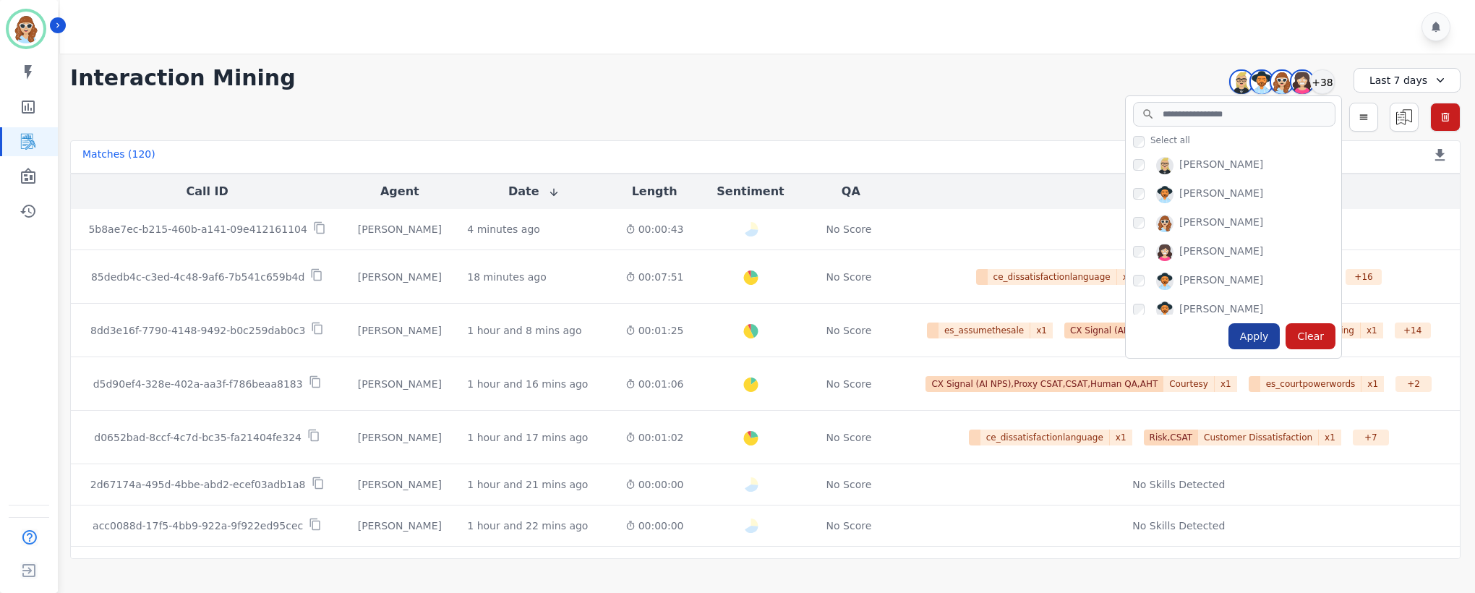
click at [1263, 338] on div "Apply" at bounding box center [1254, 336] width 52 height 26
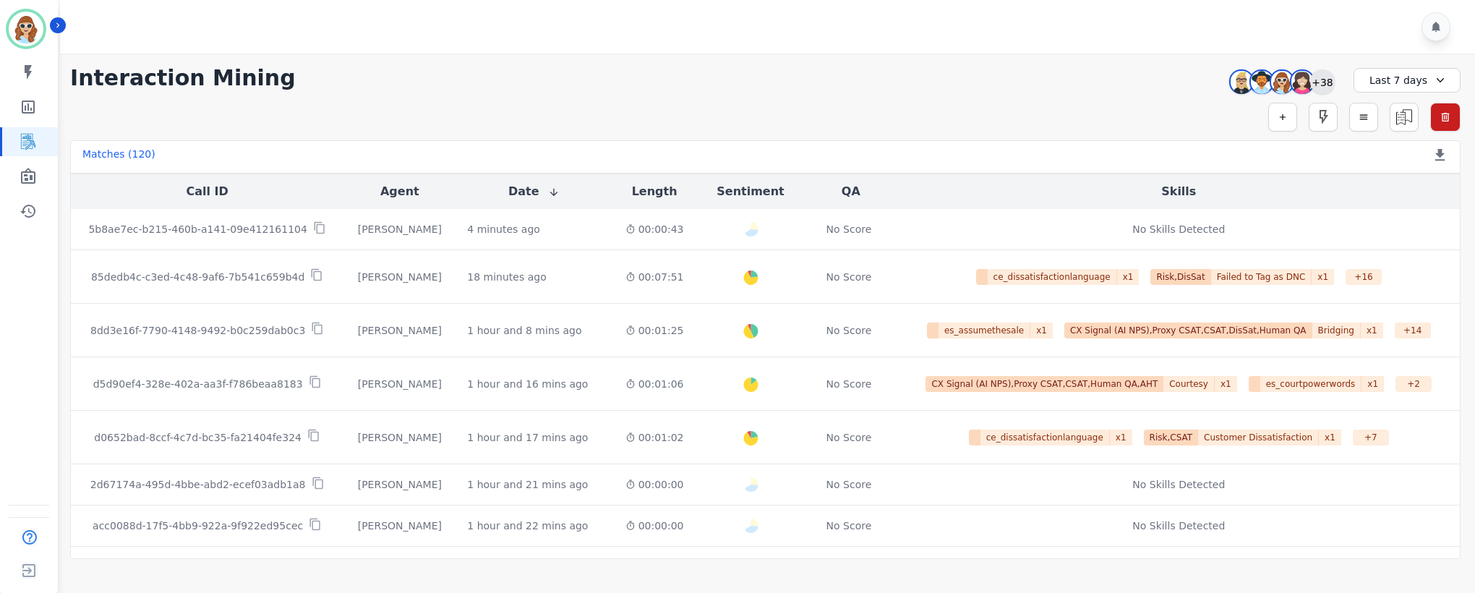
click at [1328, 79] on div "+38" at bounding box center [1322, 81] width 25 height 25
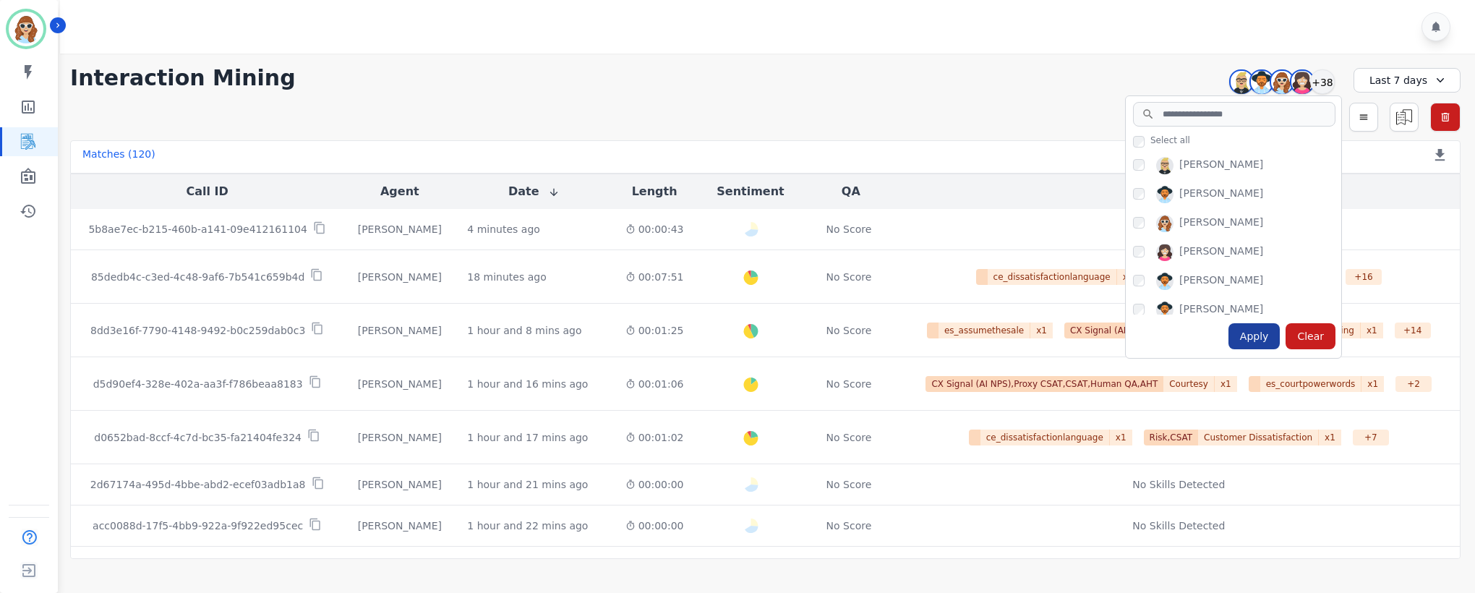
click at [1254, 328] on div "Apply" at bounding box center [1254, 336] width 52 height 26
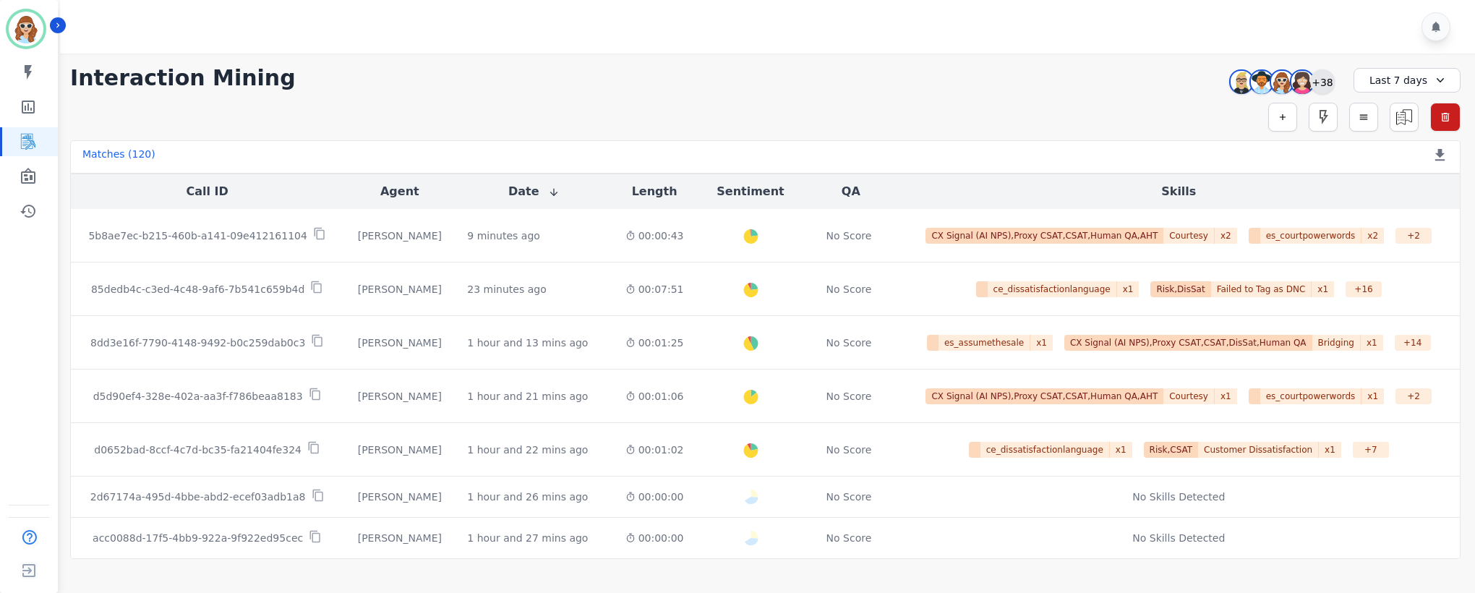
click at [1321, 85] on div "+38" at bounding box center [1322, 81] width 25 height 25
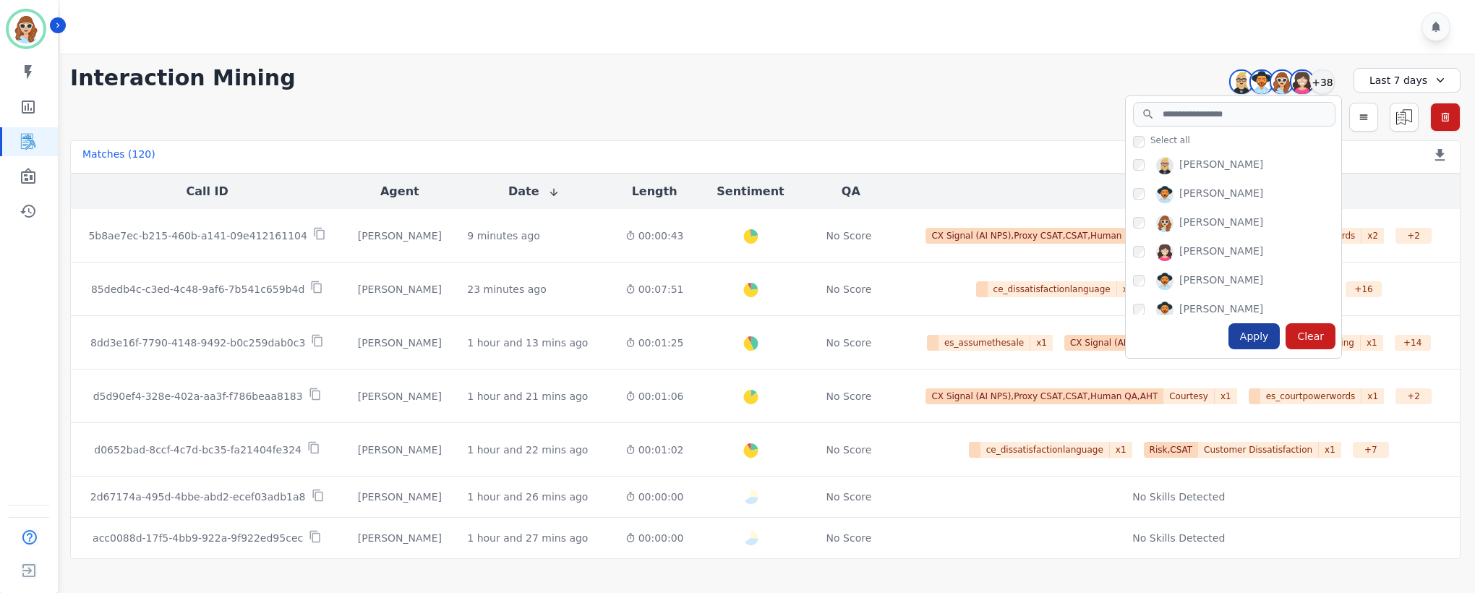
click at [1258, 335] on div "Apply" at bounding box center [1254, 336] width 52 height 26
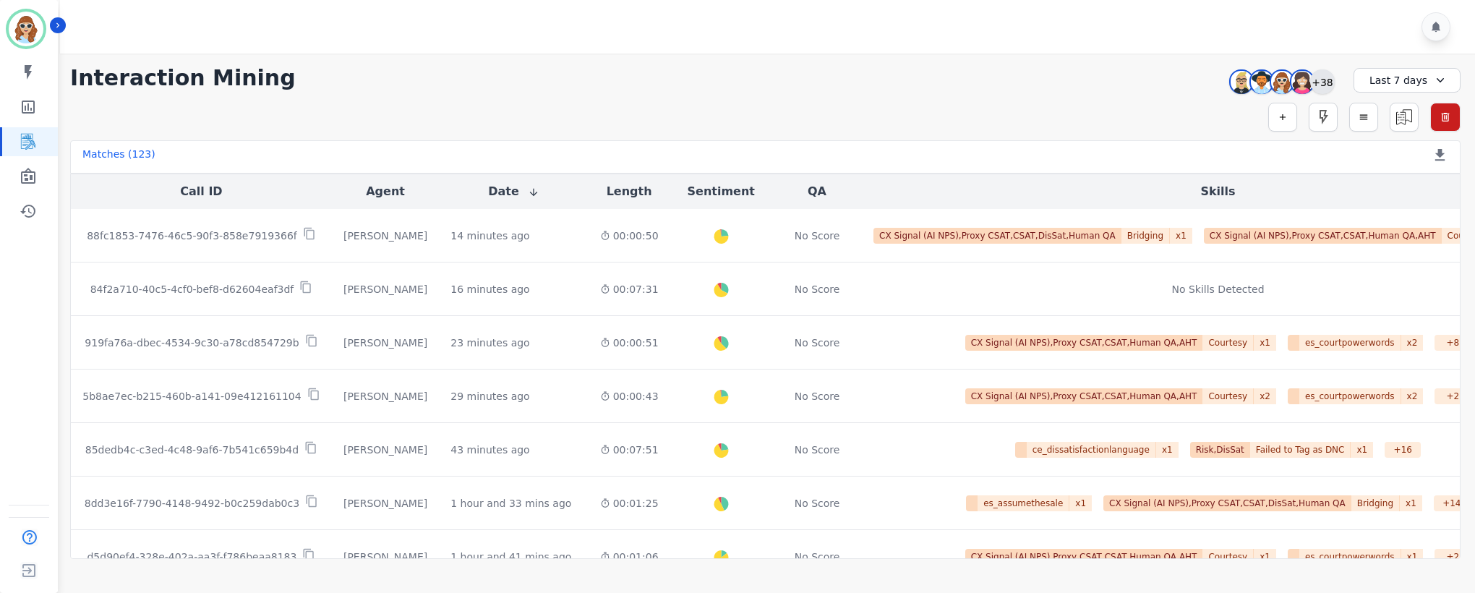
click at [1326, 80] on div "+38" at bounding box center [1322, 81] width 25 height 25
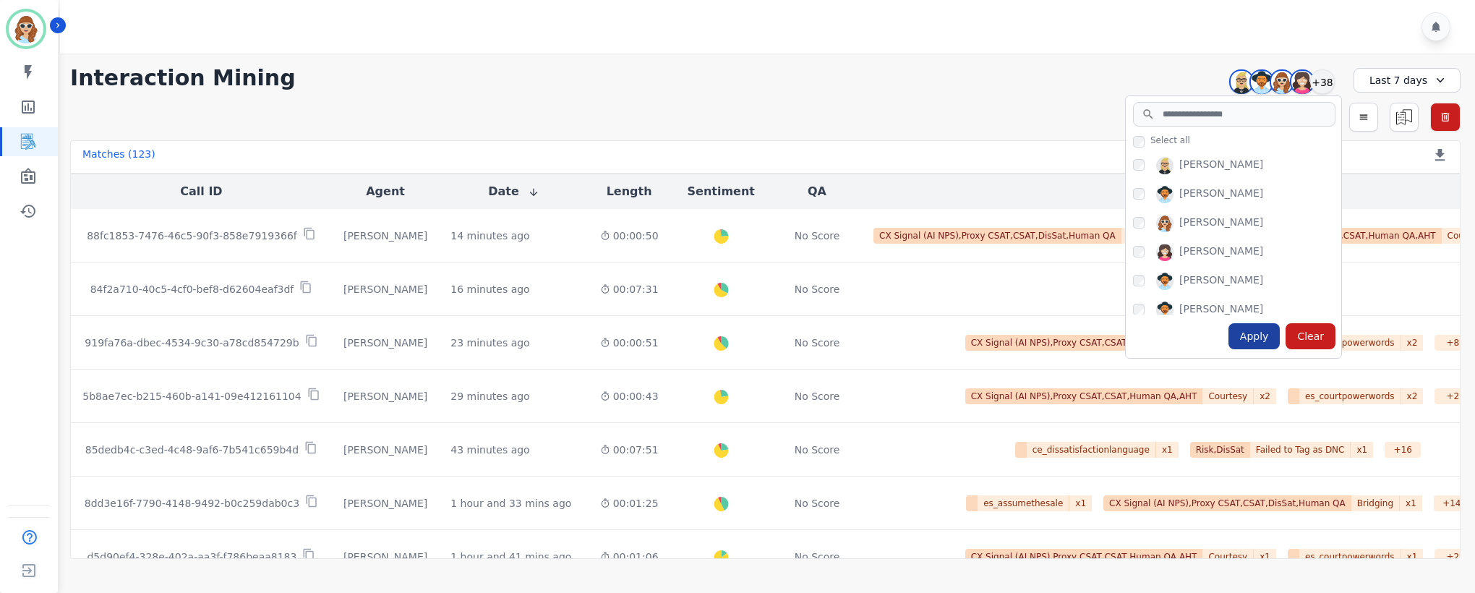
click at [1258, 338] on div "Apply" at bounding box center [1254, 336] width 52 height 26
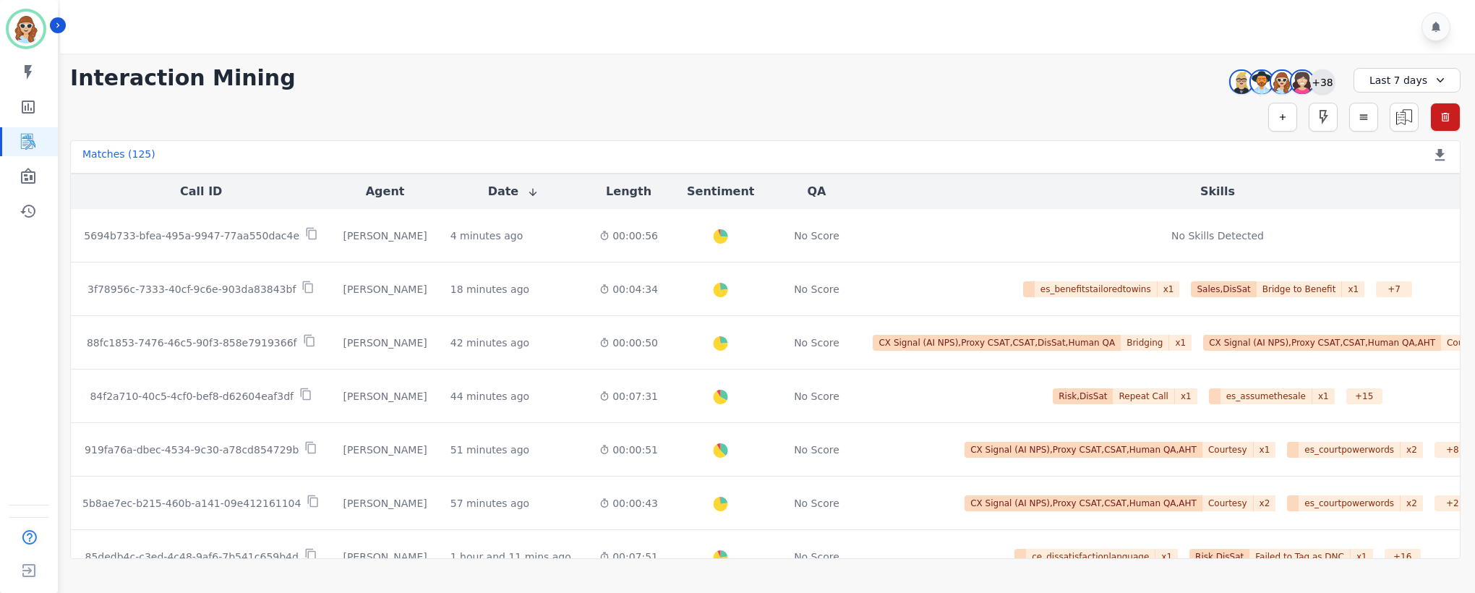
click at [1326, 81] on div "+38" at bounding box center [1322, 81] width 25 height 25
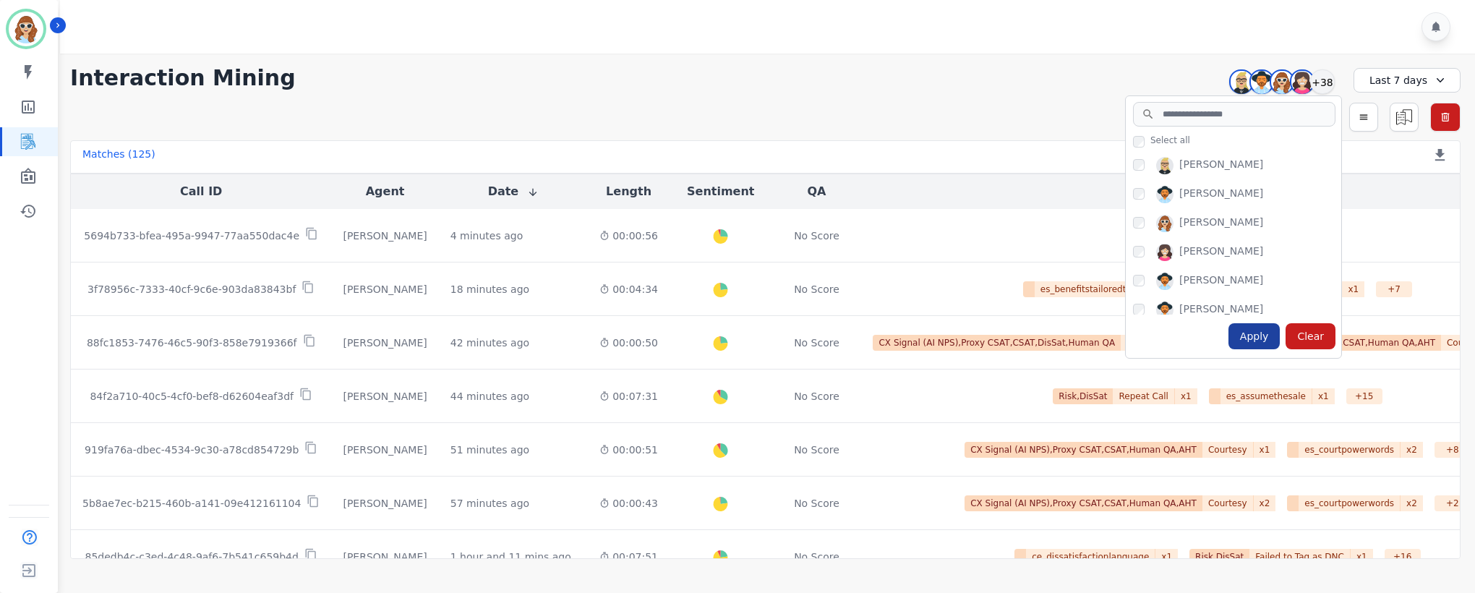
click at [1262, 343] on div "Apply" at bounding box center [1254, 336] width 52 height 26
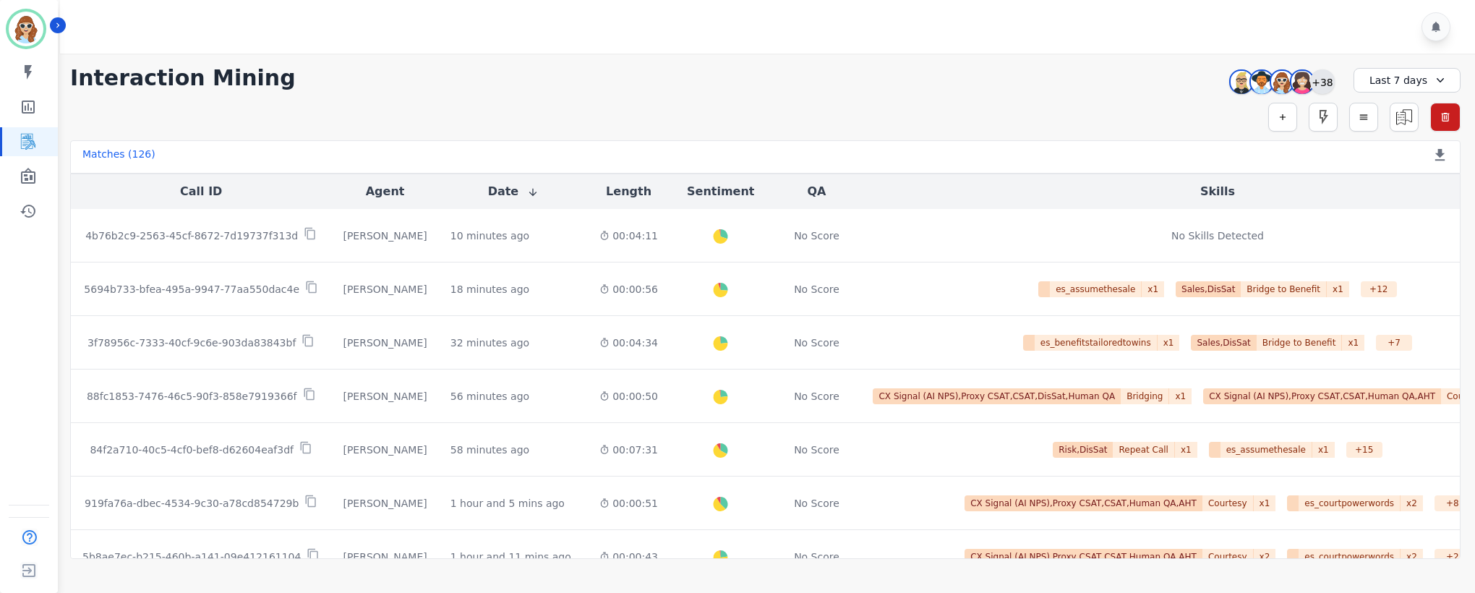
drag, startPoint x: 1325, startPoint y: 78, endPoint x: 1315, endPoint y: 90, distance: 15.4
click at [1322, 78] on div "+38" at bounding box center [1322, 81] width 25 height 25
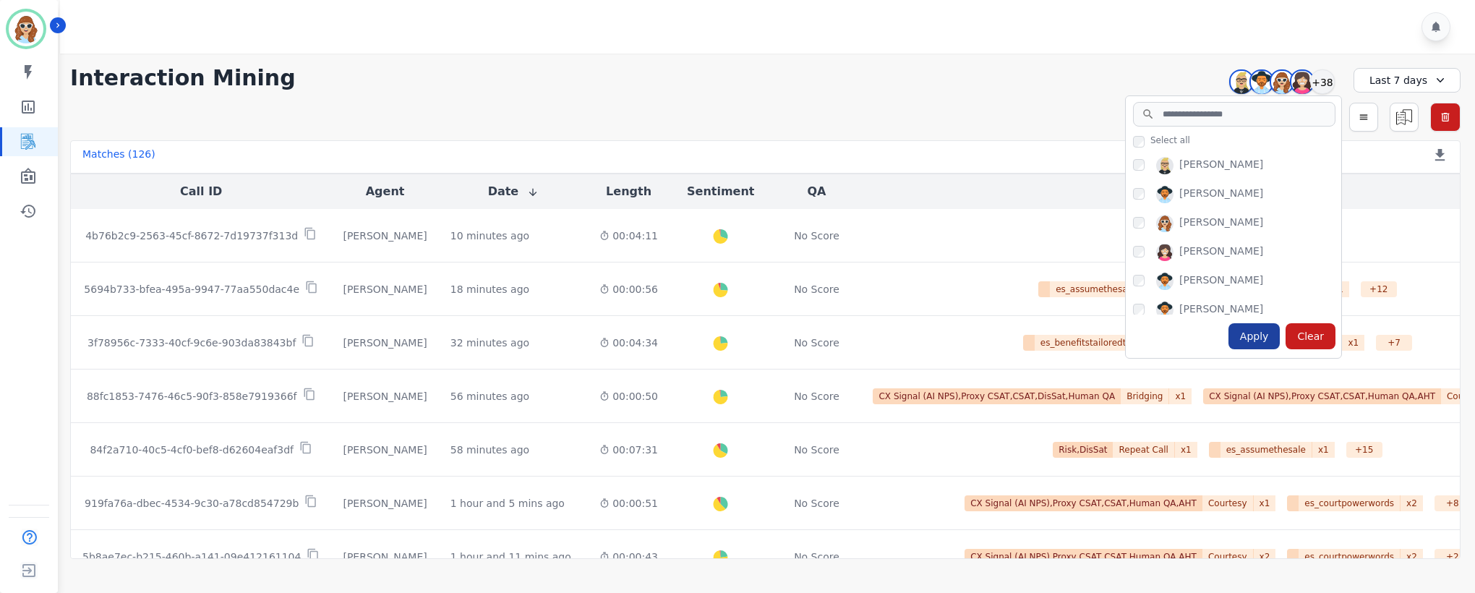
click at [1256, 336] on div "Apply" at bounding box center [1254, 336] width 52 height 26
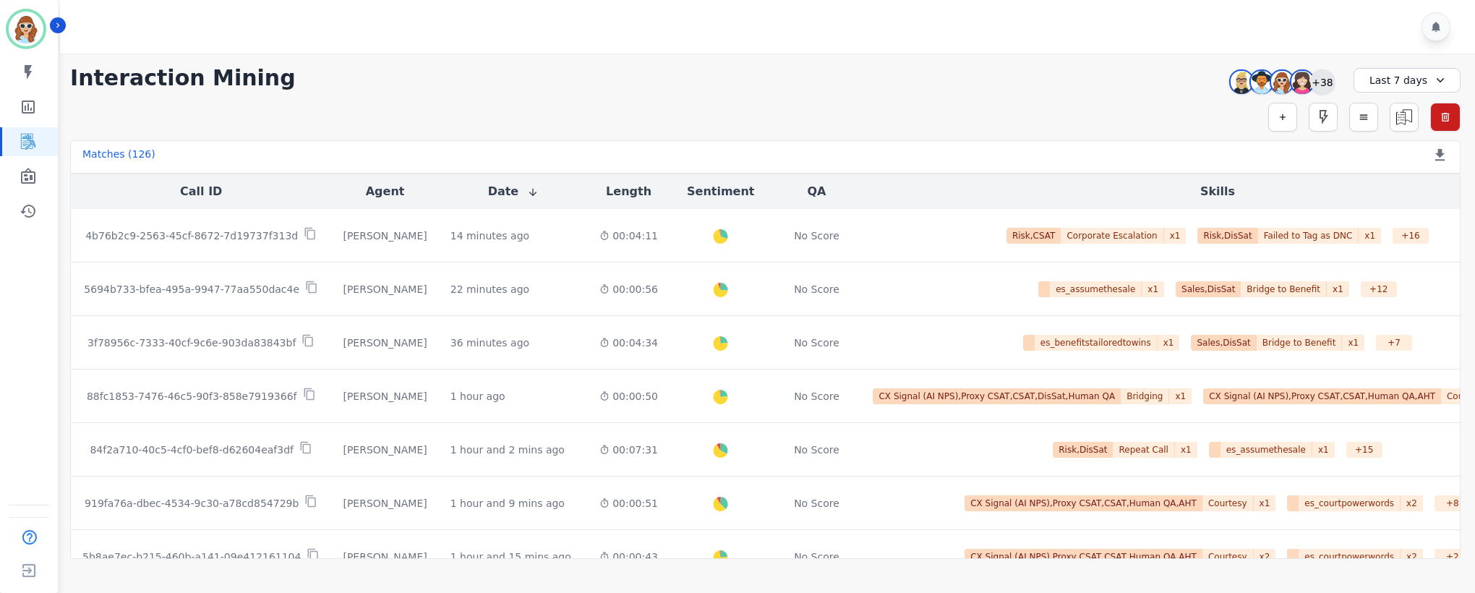
click at [1315, 82] on div "+38" at bounding box center [1322, 81] width 25 height 25
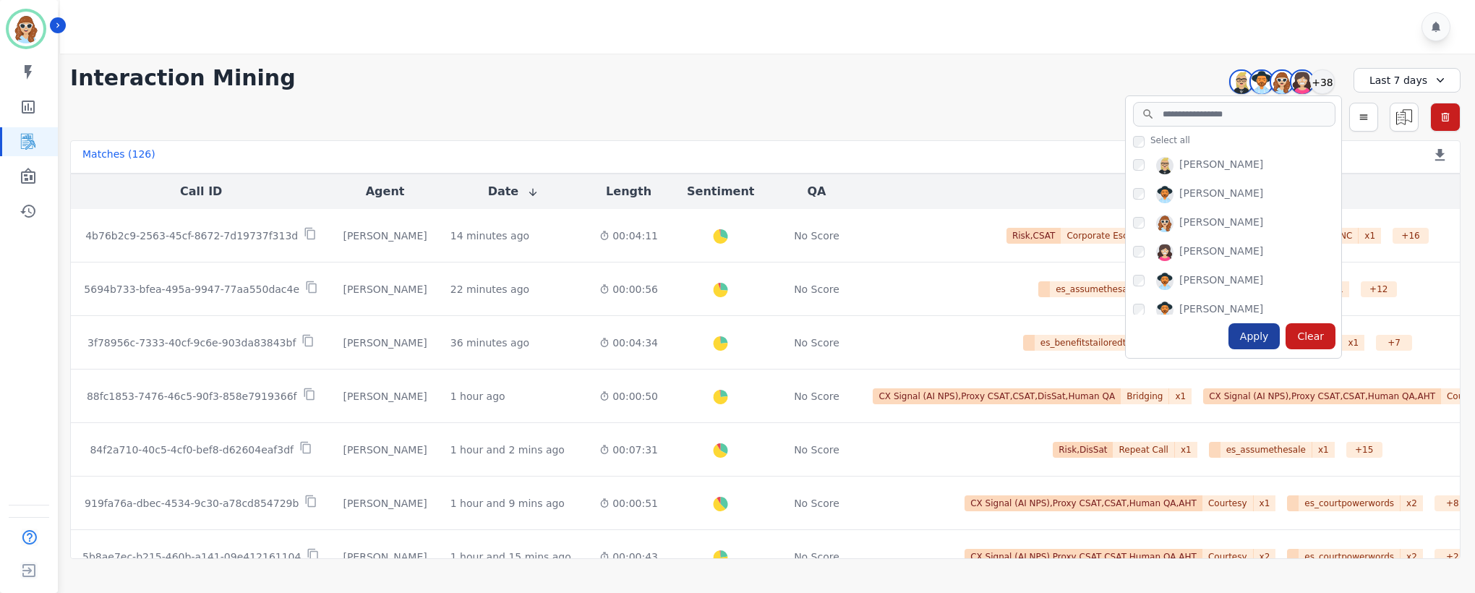
click at [1263, 345] on div "Apply" at bounding box center [1254, 336] width 52 height 26
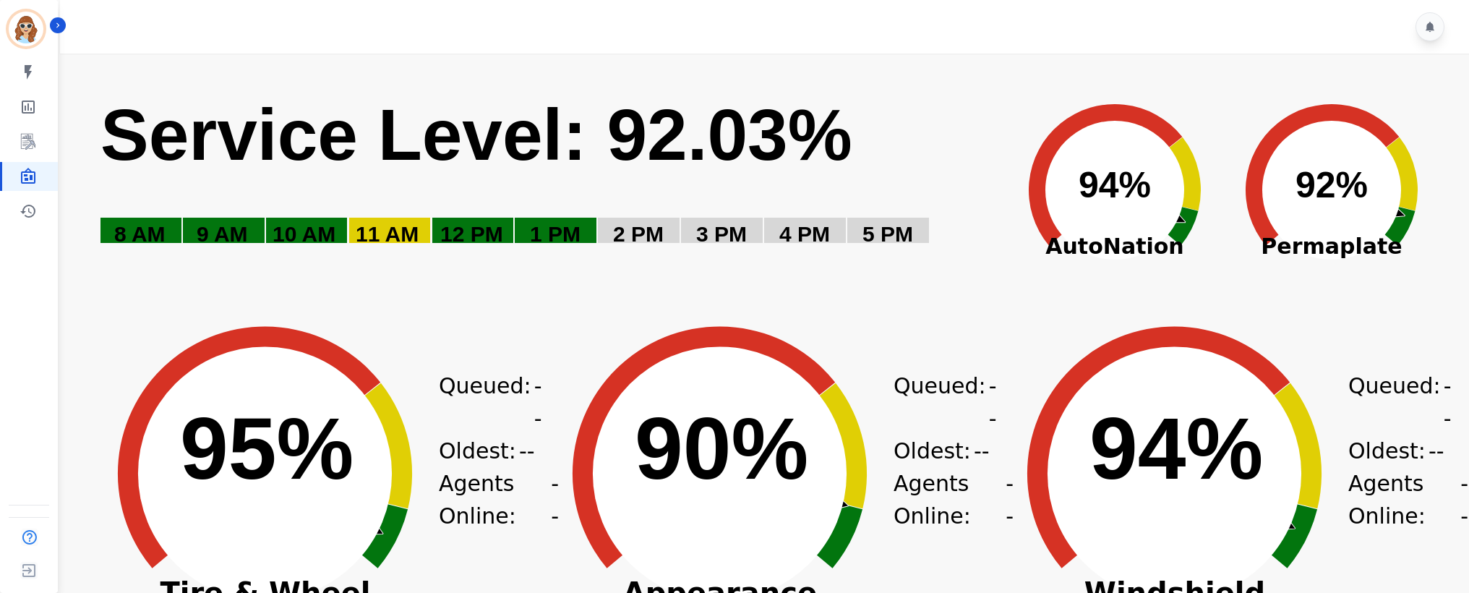
scroll to position [542, 0]
